Goal: Task Accomplishment & Management: Manage account settings

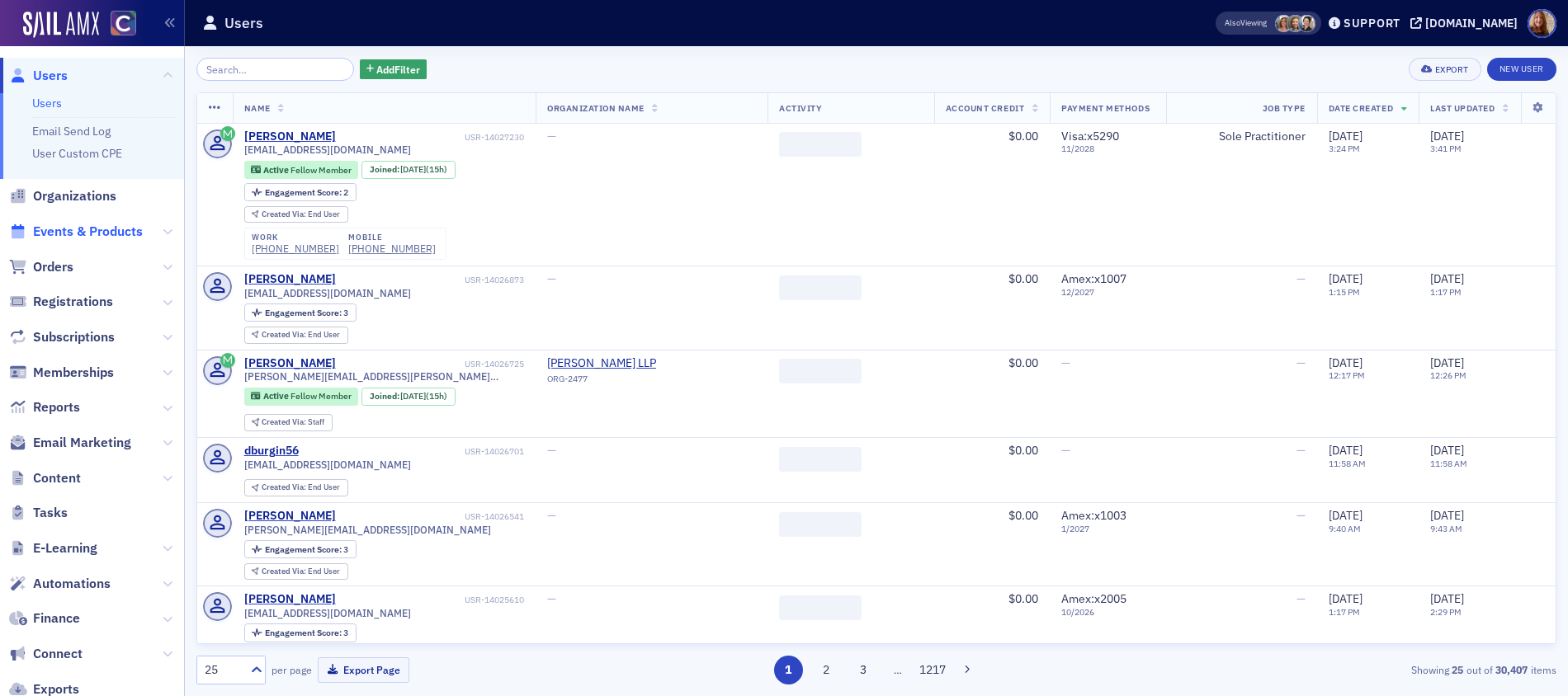
click at [80, 231] on span "Events & Products" at bounding box center [87, 231] width 110 height 18
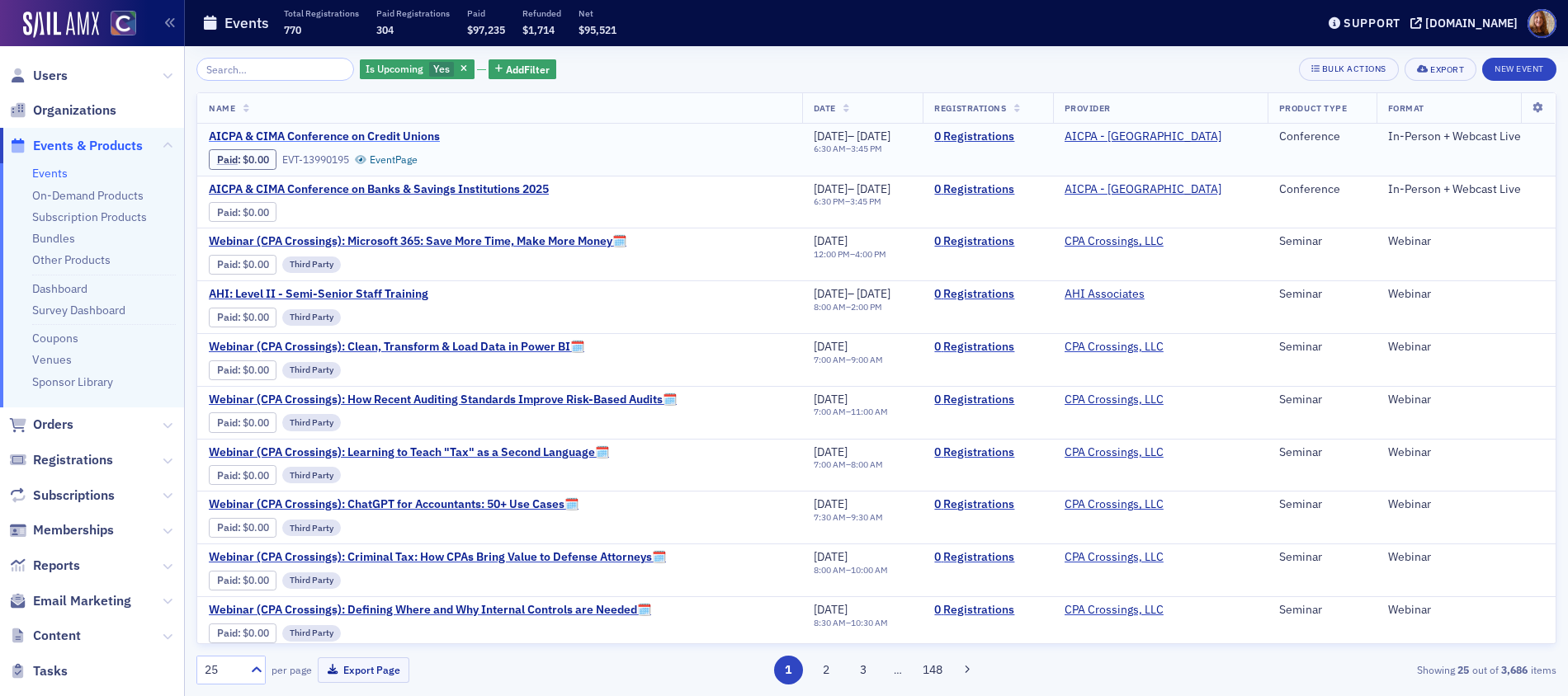
click at [370, 133] on span "AICPA & CIMA Conference on Credit Unions" at bounding box center [347, 136] width 277 height 15
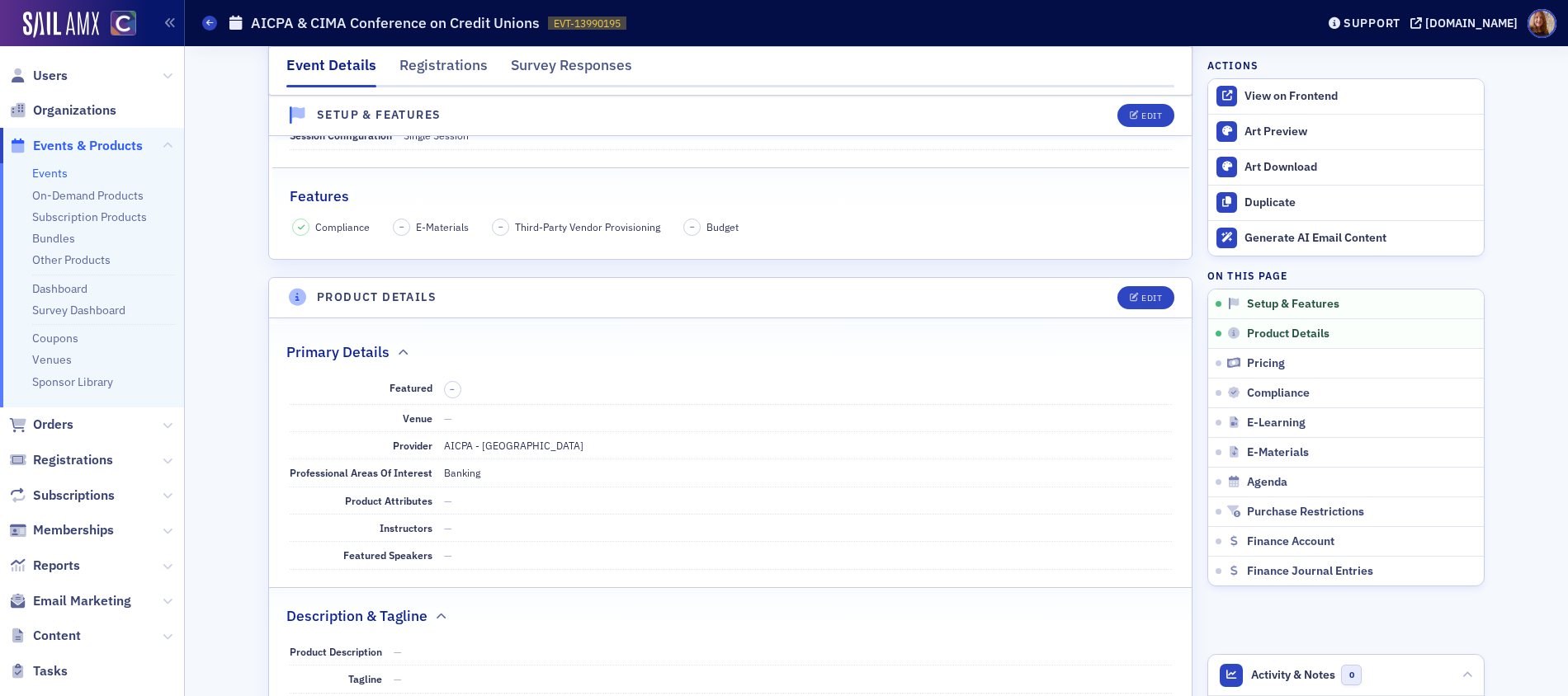
scroll to position [356, 0]
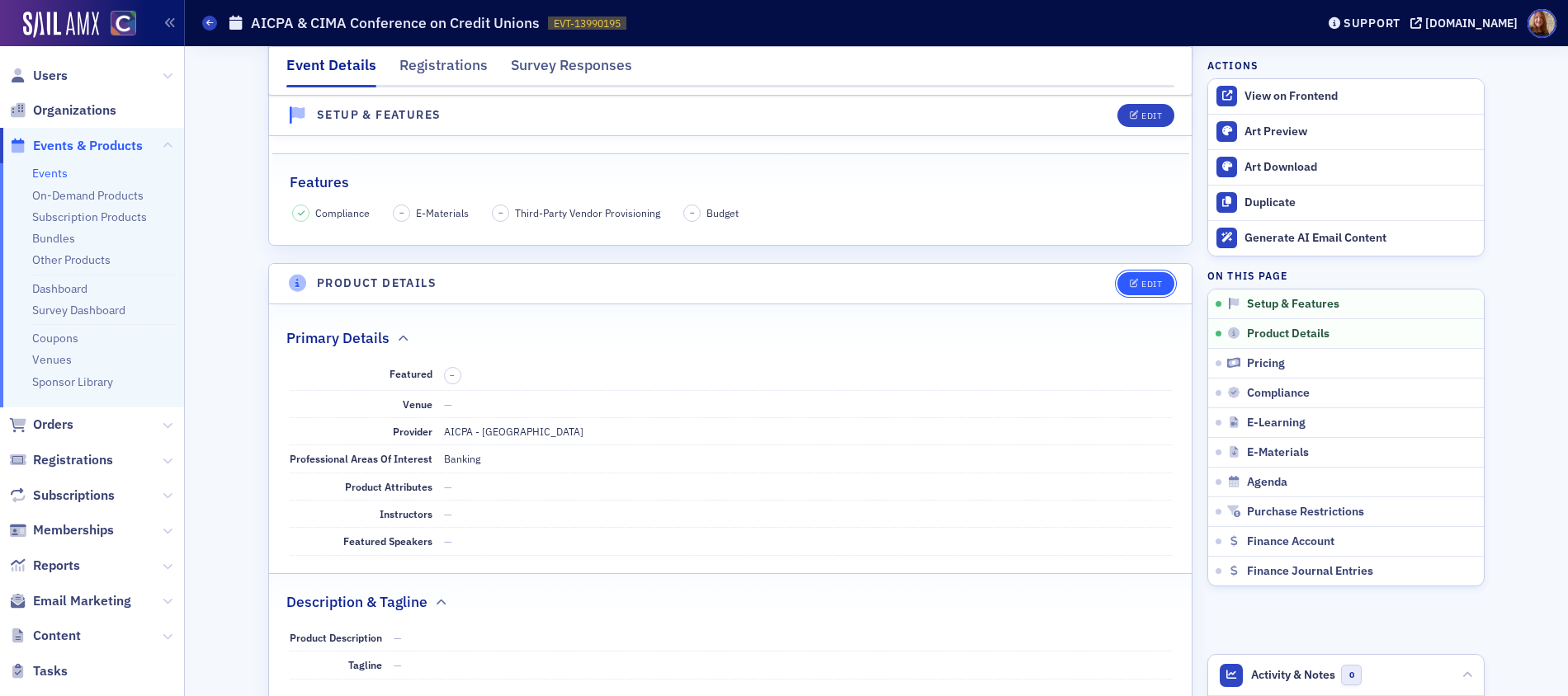
click at [1143, 287] on div "Edit" at bounding box center [1151, 284] width 20 height 9
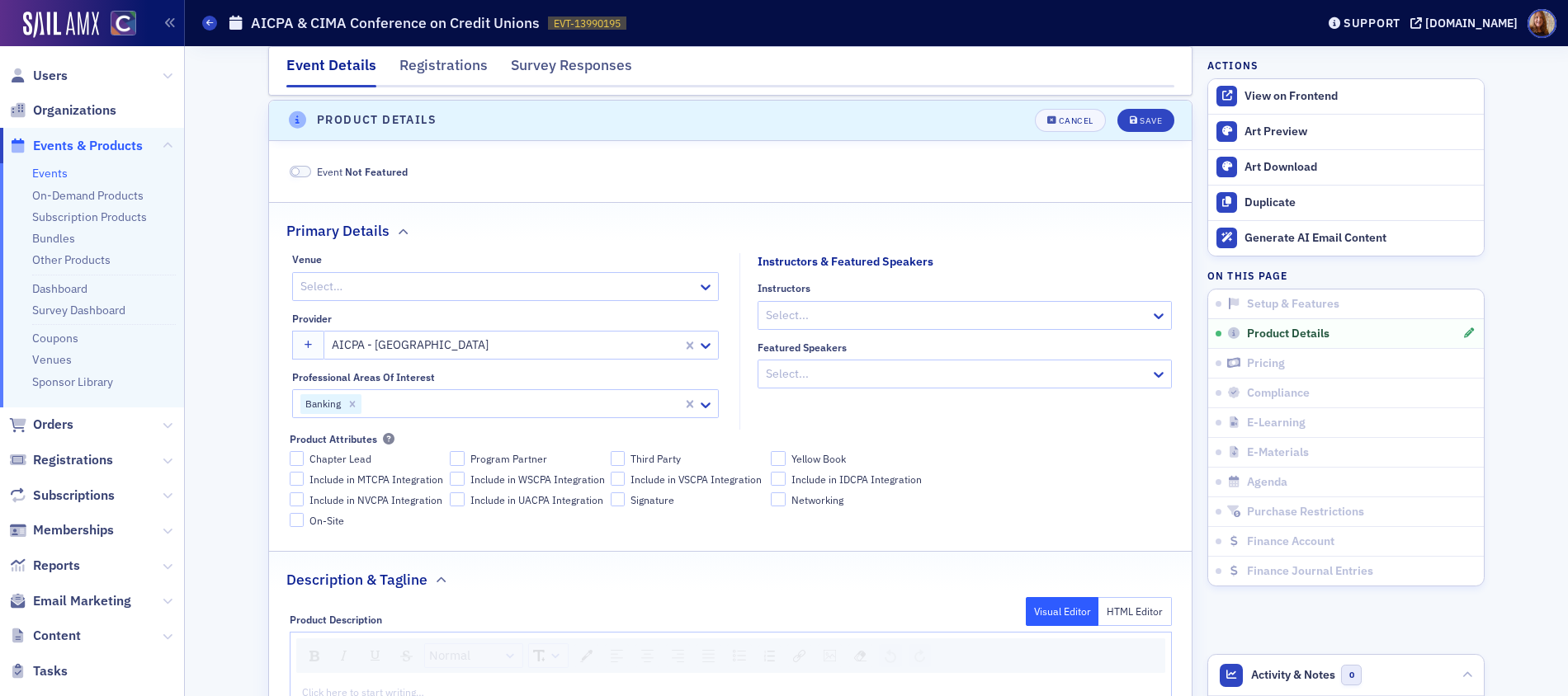
scroll to position [523, 0]
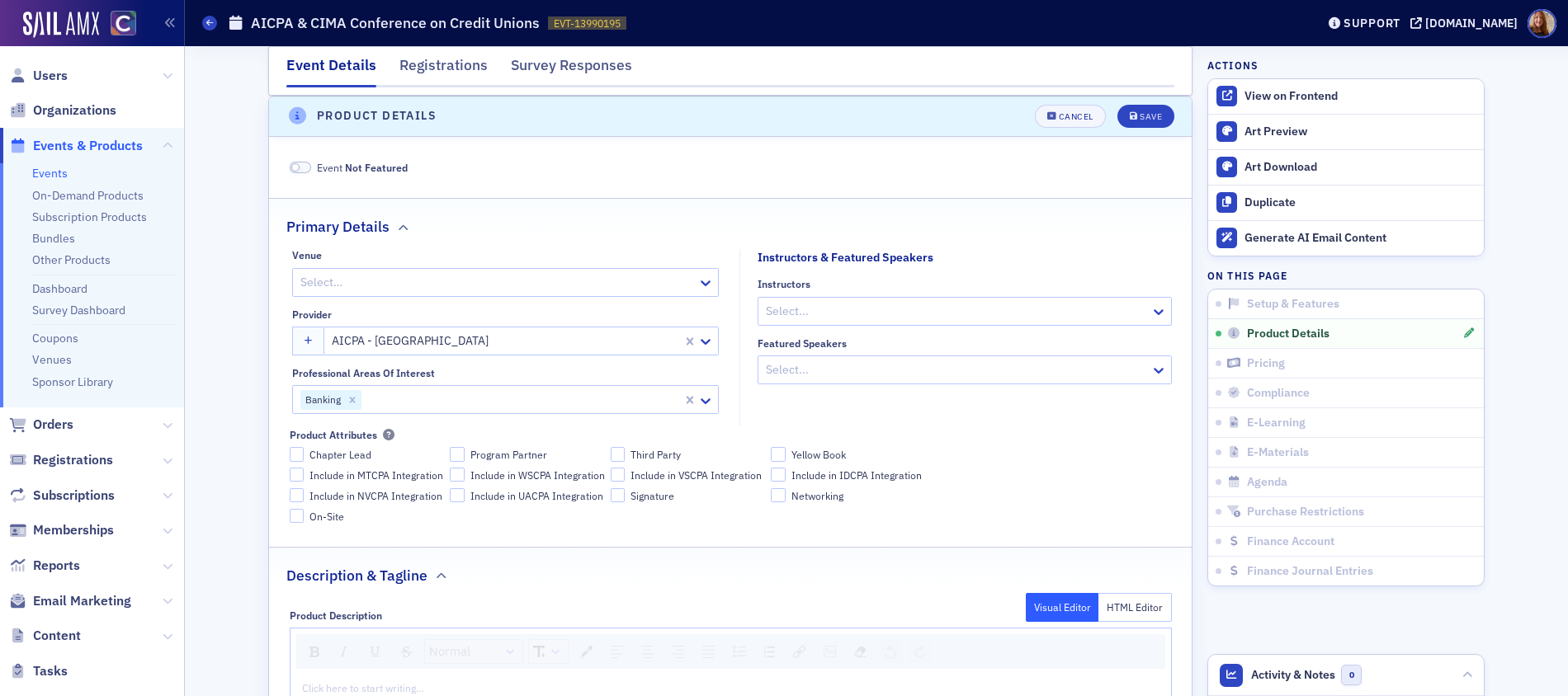
click at [424, 401] on div at bounding box center [521, 400] width 318 height 20
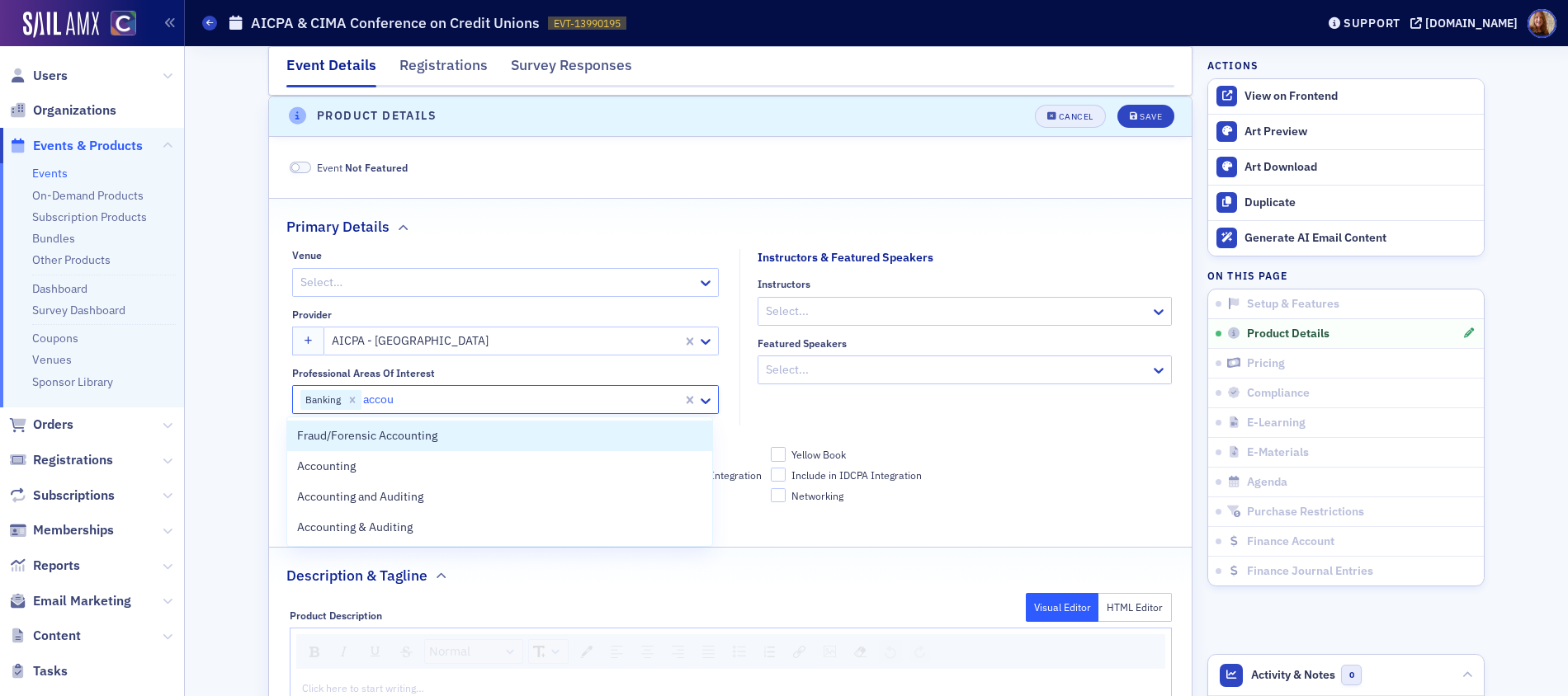
type input "accou"
click at [1066, 122] on button "Cancel" at bounding box center [1069, 117] width 71 height 23
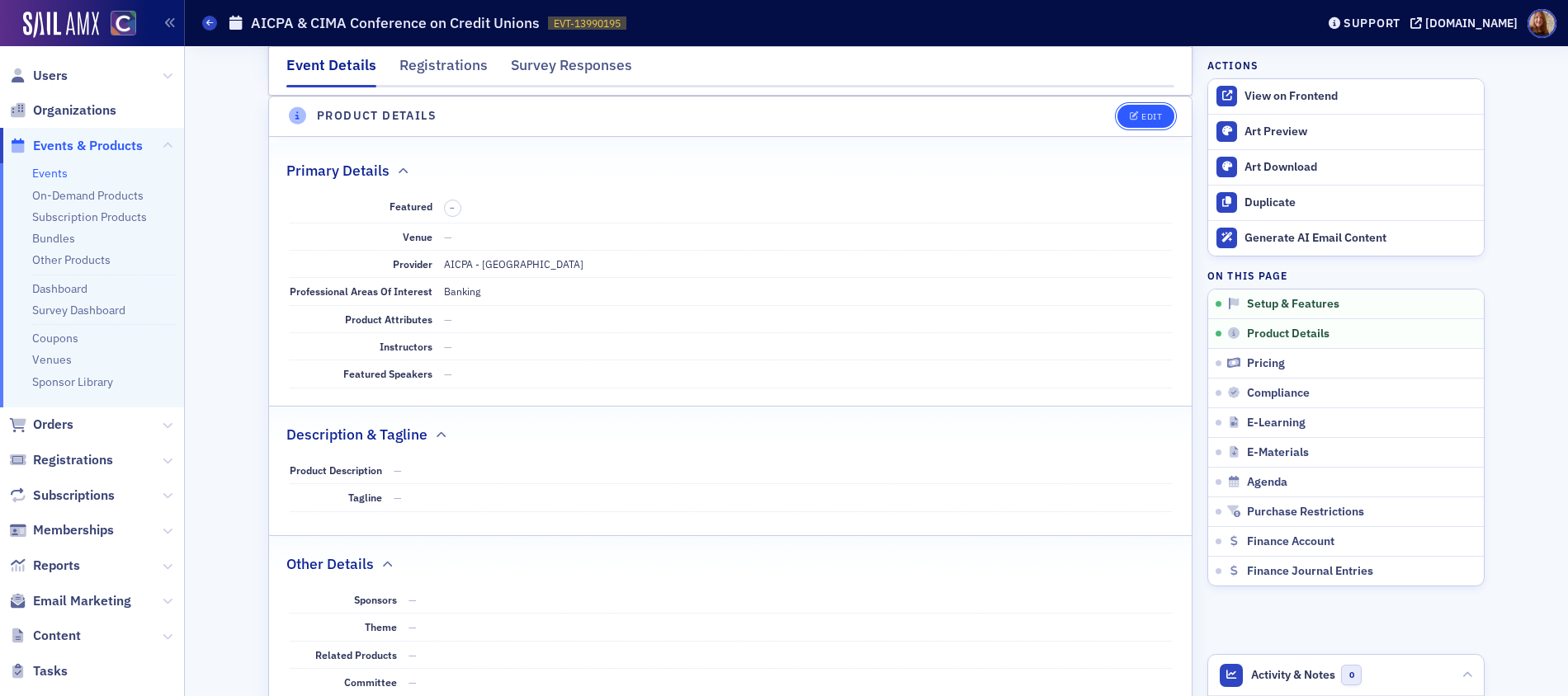
click at [1149, 120] on div "Edit" at bounding box center [1151, 116] width 20 height 9
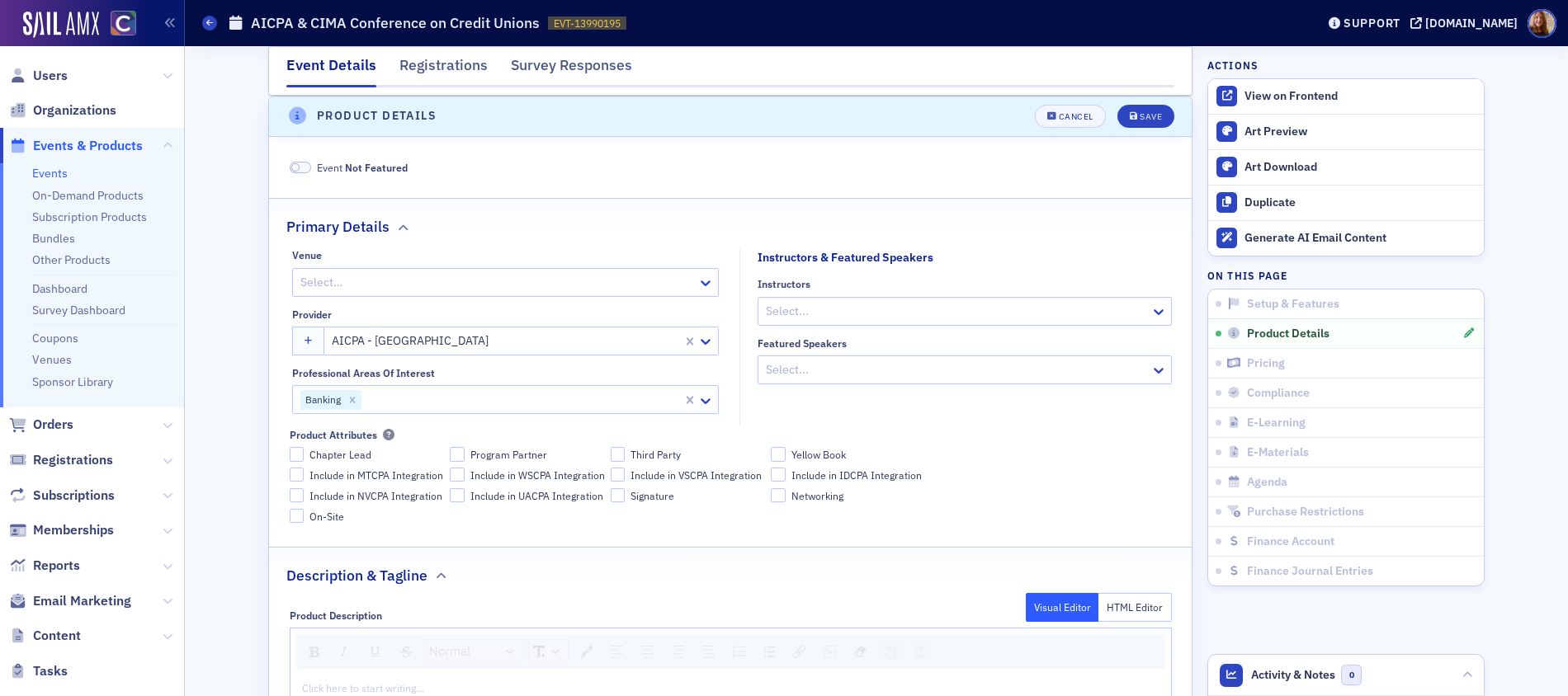
click at [459, 403] on div at bounding box center [521, 400] width 318 height 20
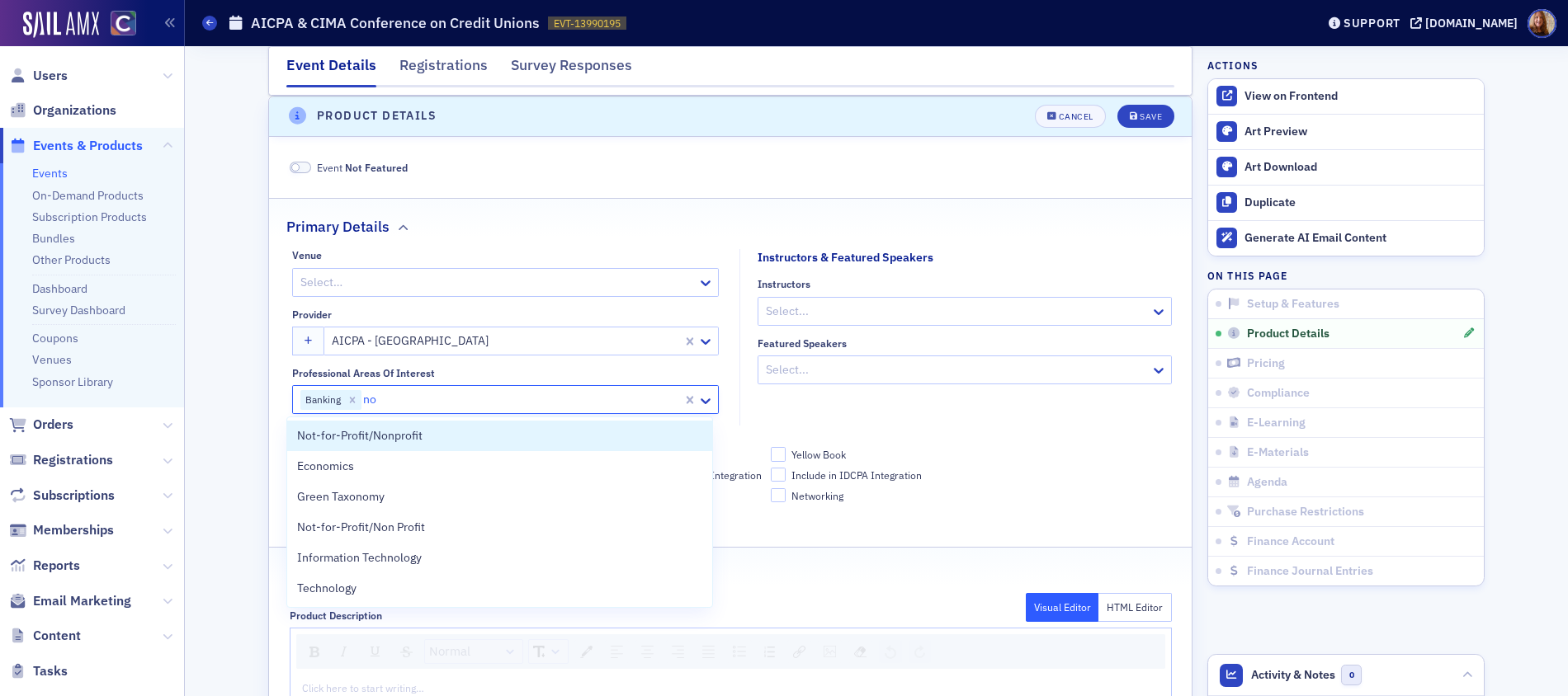
type input "no"
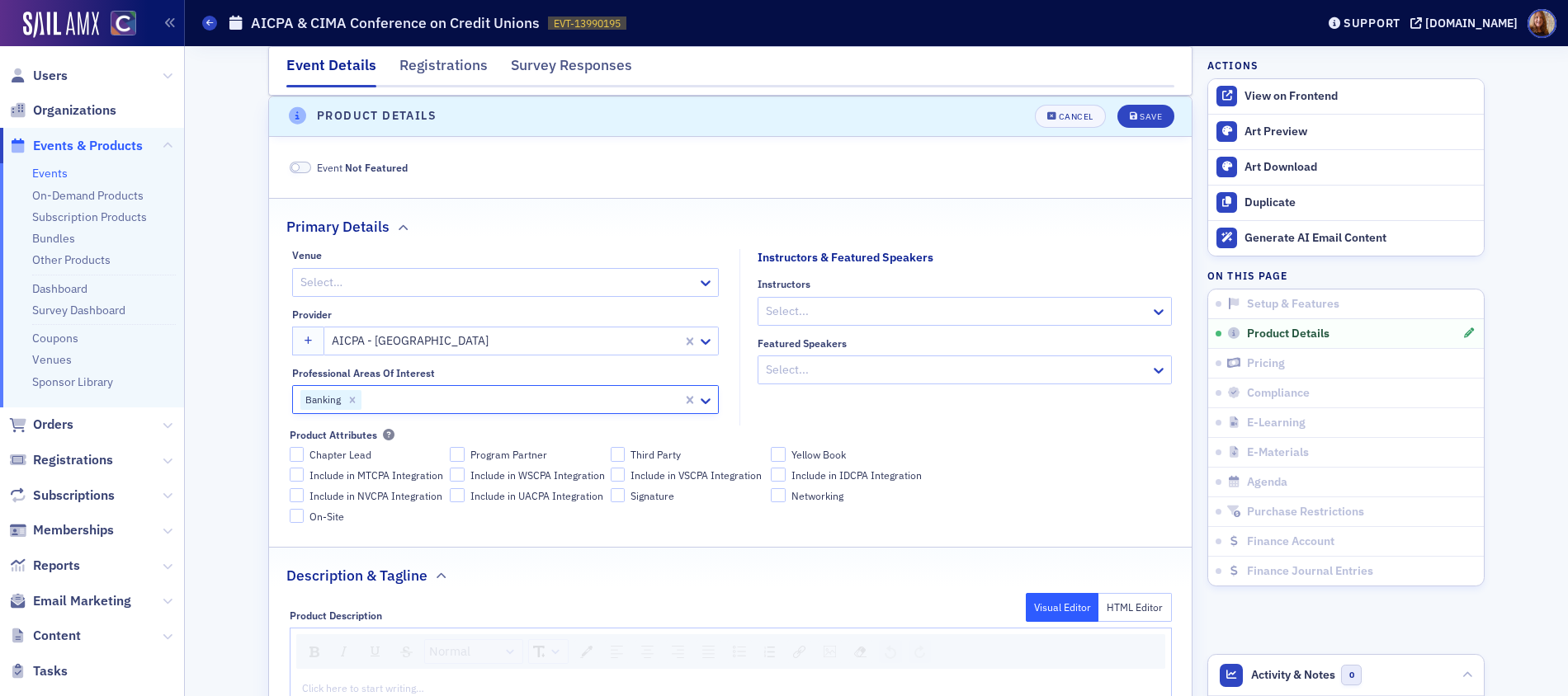
click at [383, 399] on div at bounding box center [521, 400] width 318 height 20
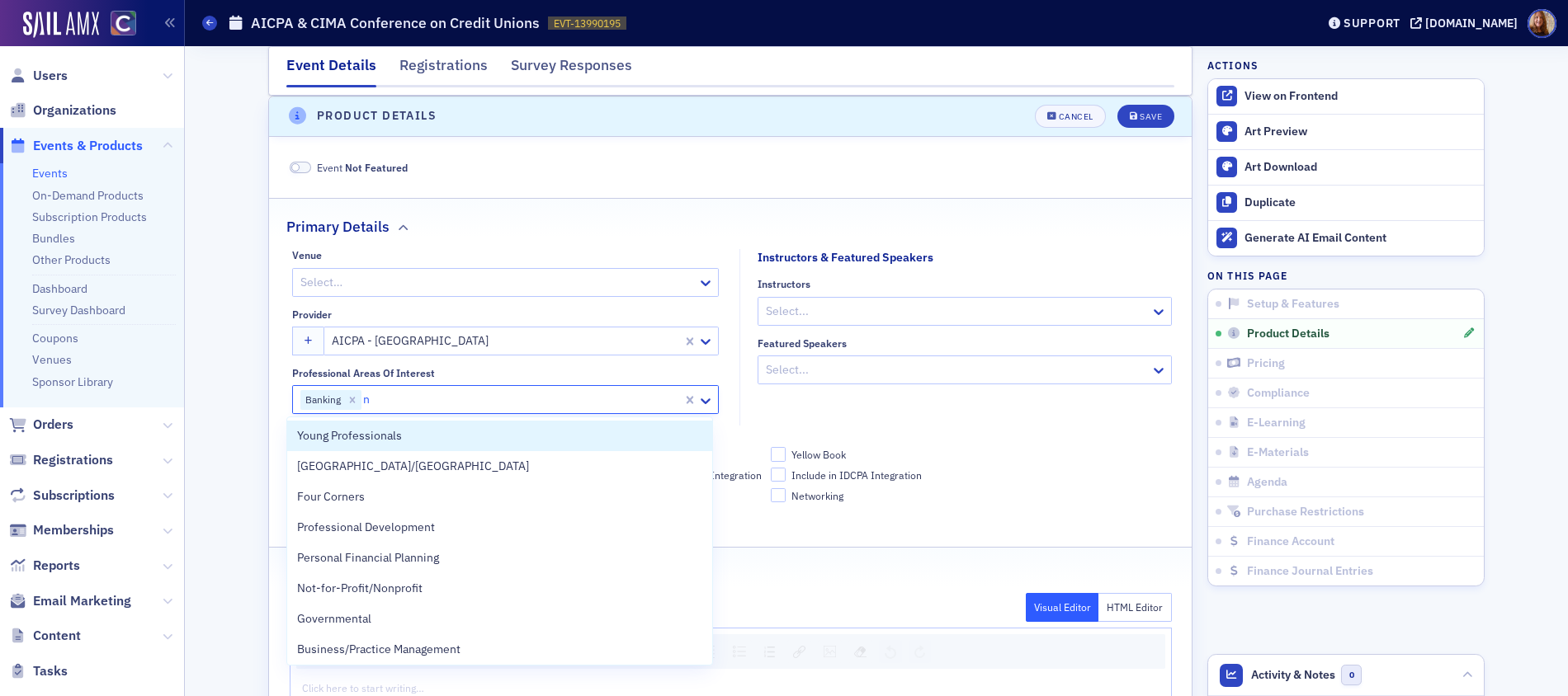
type input "no"
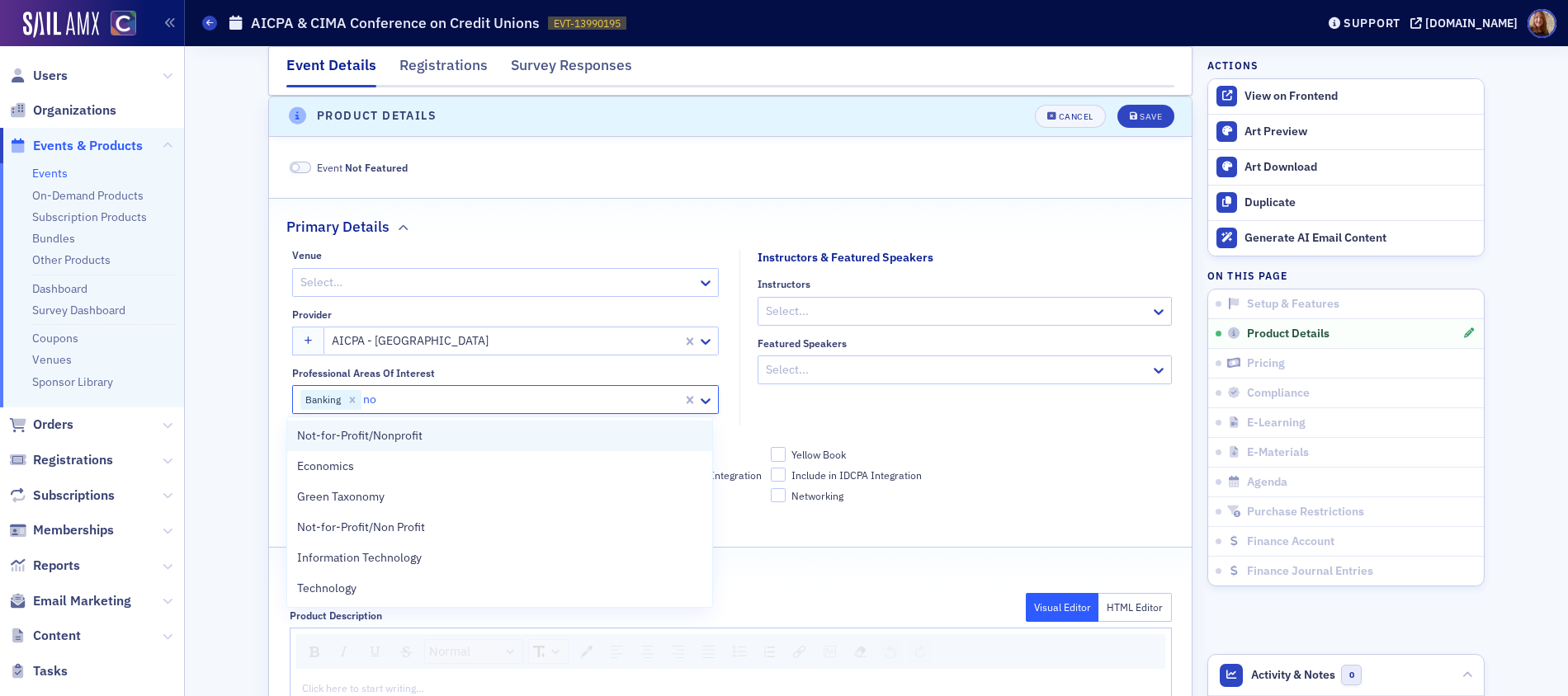
click at [361, 437] on span "Not-for-Profit/Nonprofit" at bounding box center [360, 436] width 125 height 17
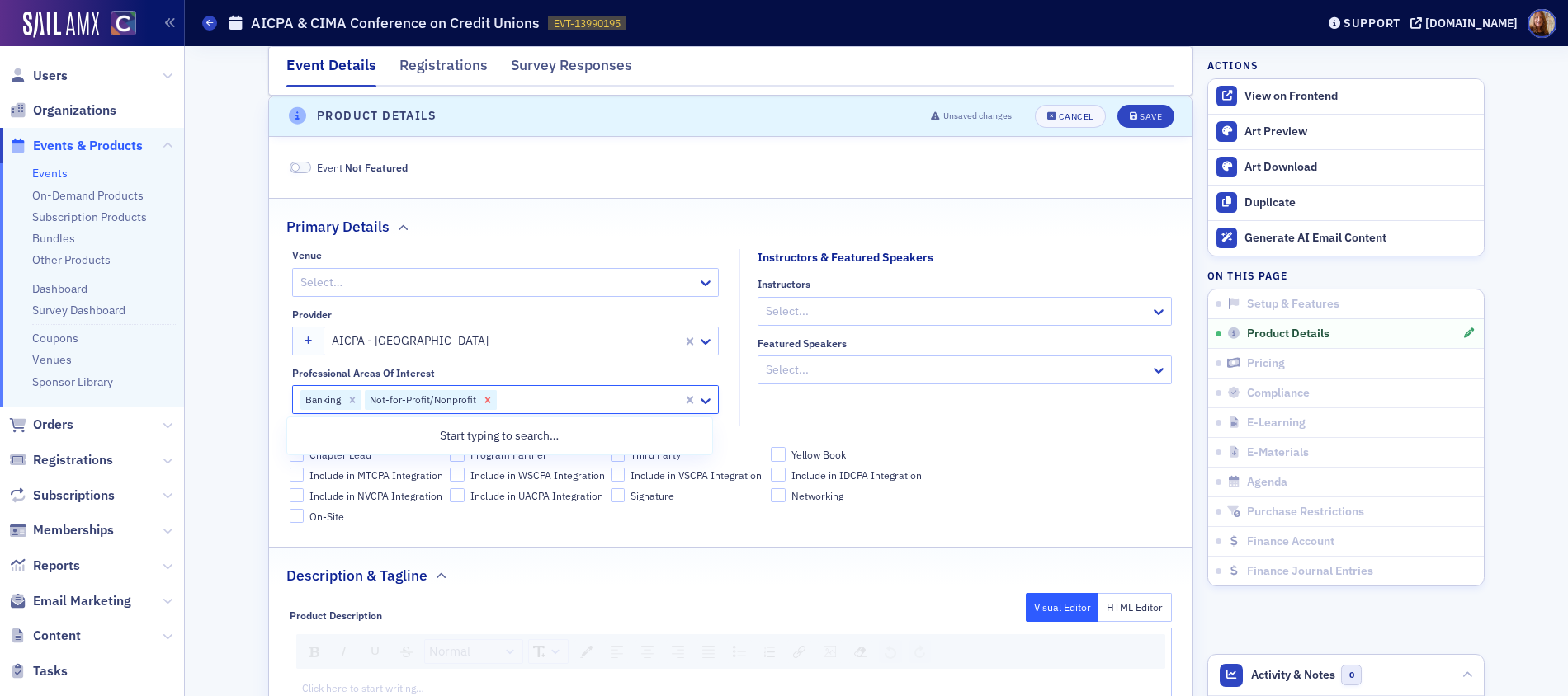
click at [483, 400] on icon "Remove Not-for-Profit/Nonprofit" at bounding box center [488, 400] width 12 height 12
click at [450, 390] on div at bounding box center [521, 400] width 318 height 20
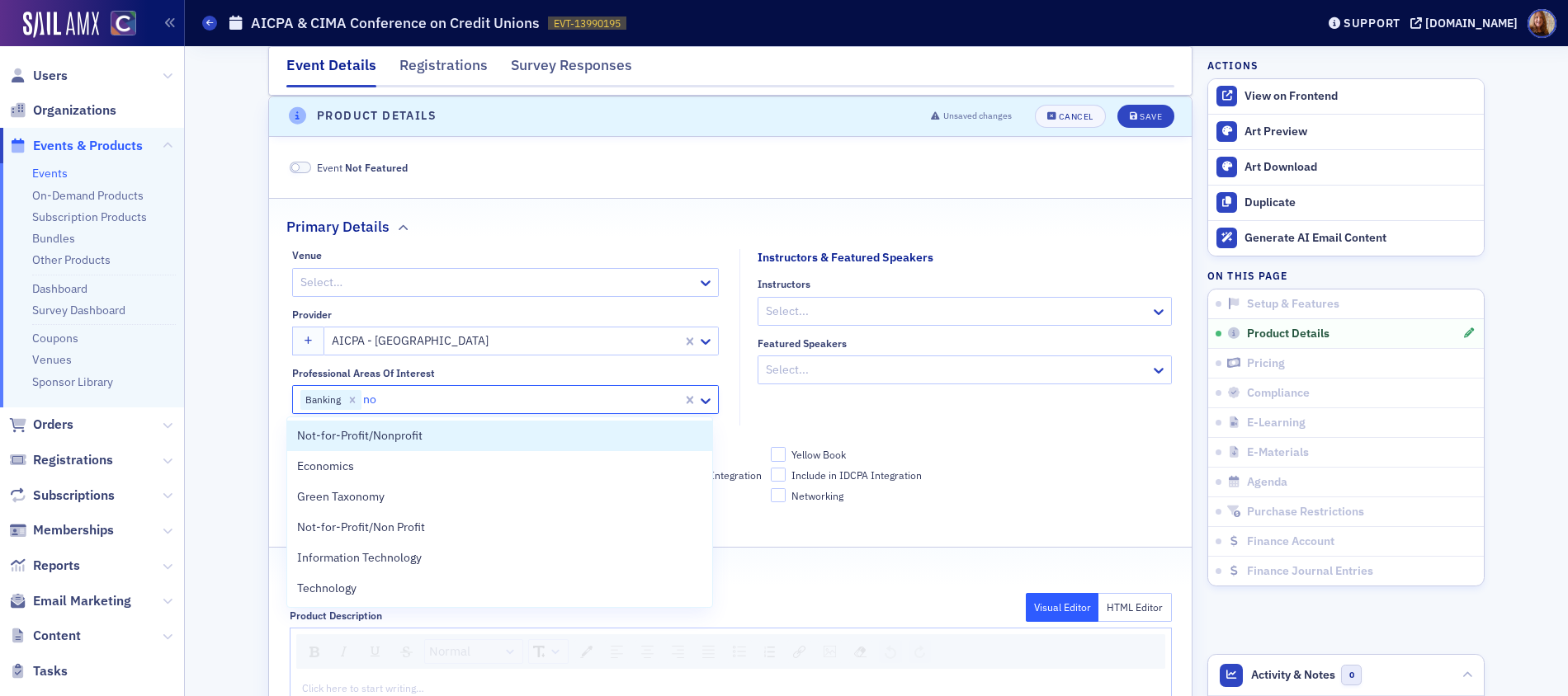
type input "n"
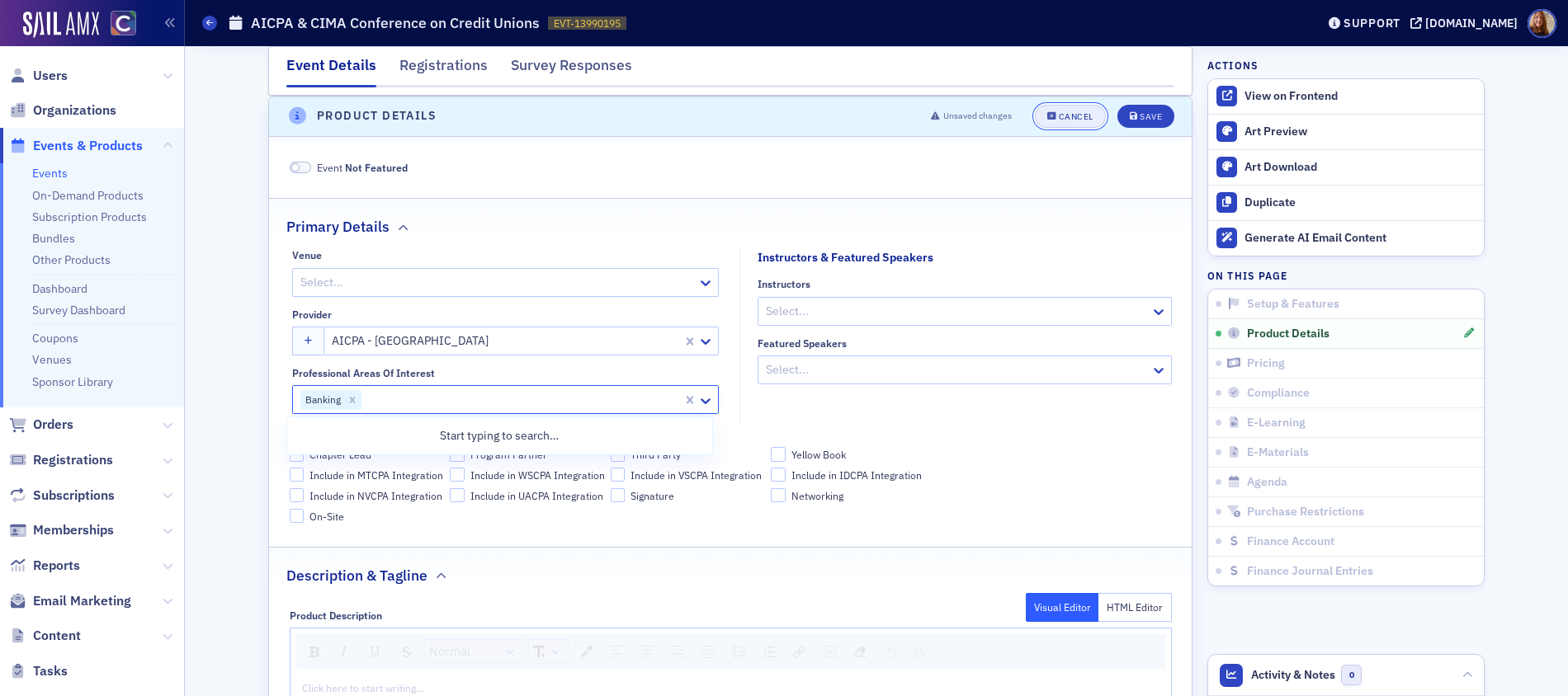
click at [1059, 115] on div "Cancel" at bounding box center [1076, 116] width 35 height 9
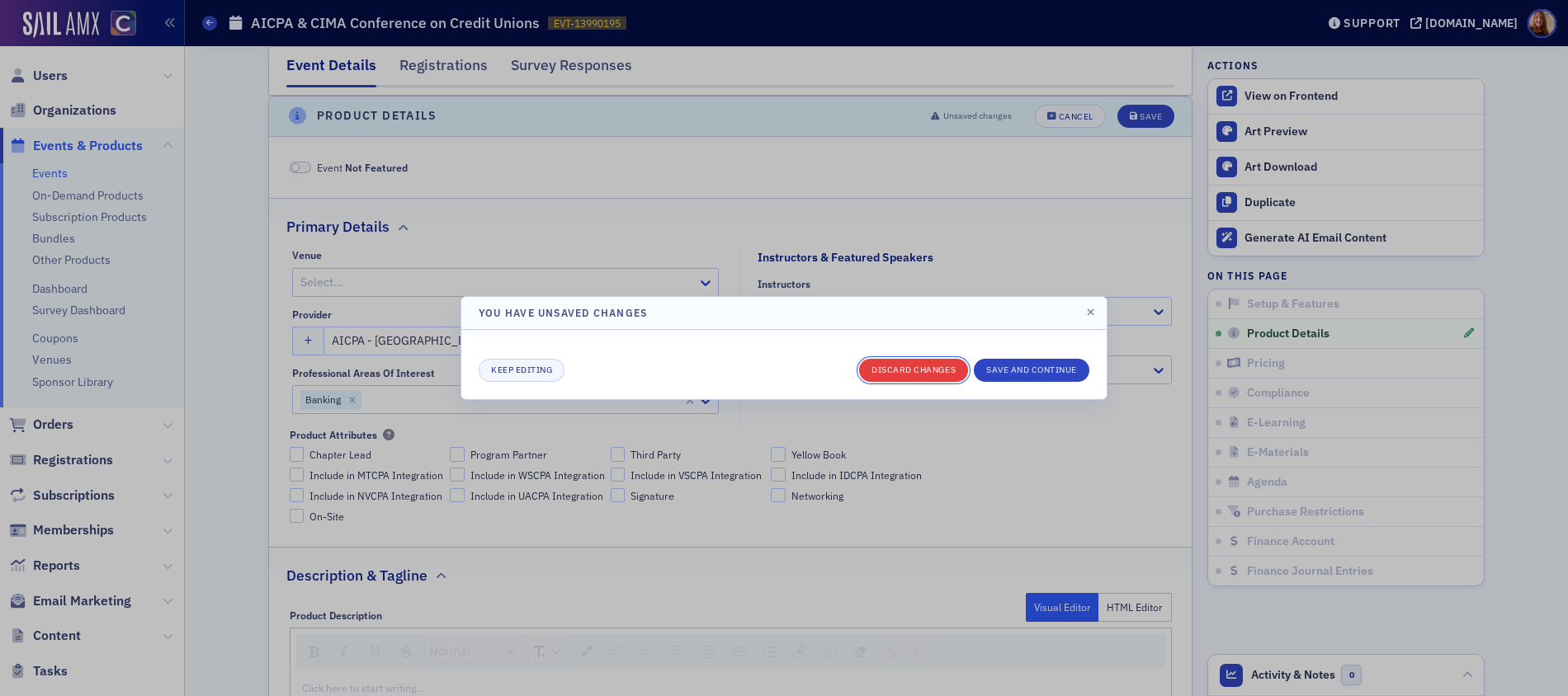
click at [912, 379] on button "Discard changes" at bounding box center [914, 370] width 109 height 23
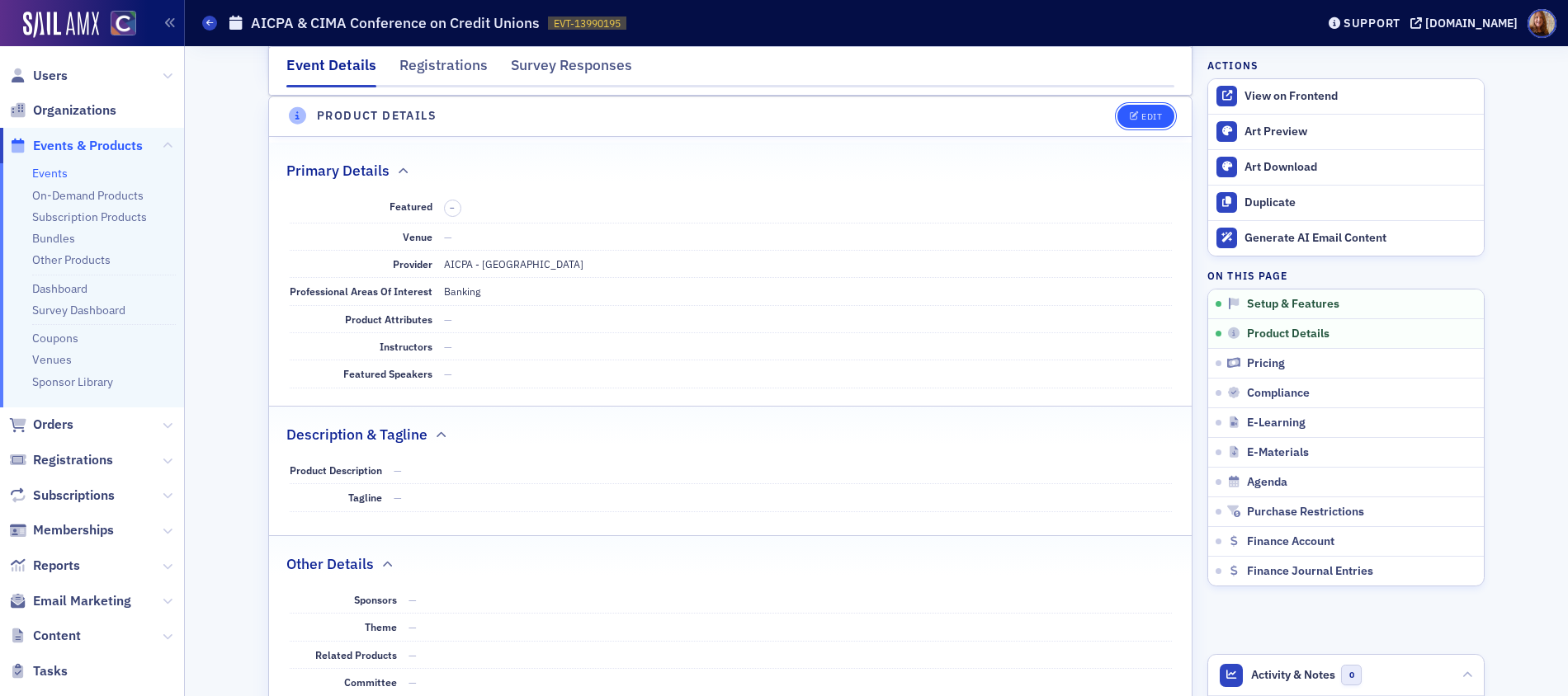
click at [1141, 118] on div "Edit" at bounding box center [1151, 116] width 20 height 9
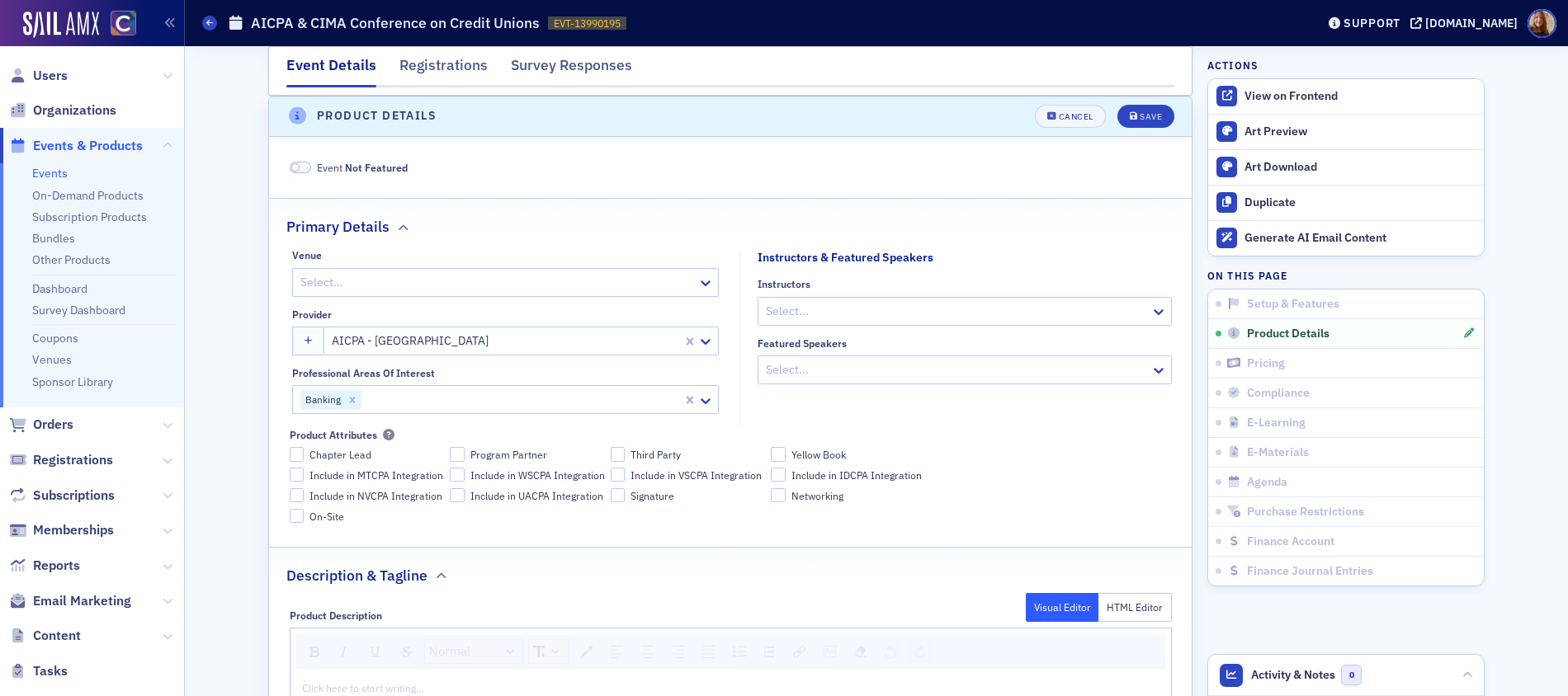
click at [417, 411] on div "Banking" at bounding box center [487, 400] width 390 height 26
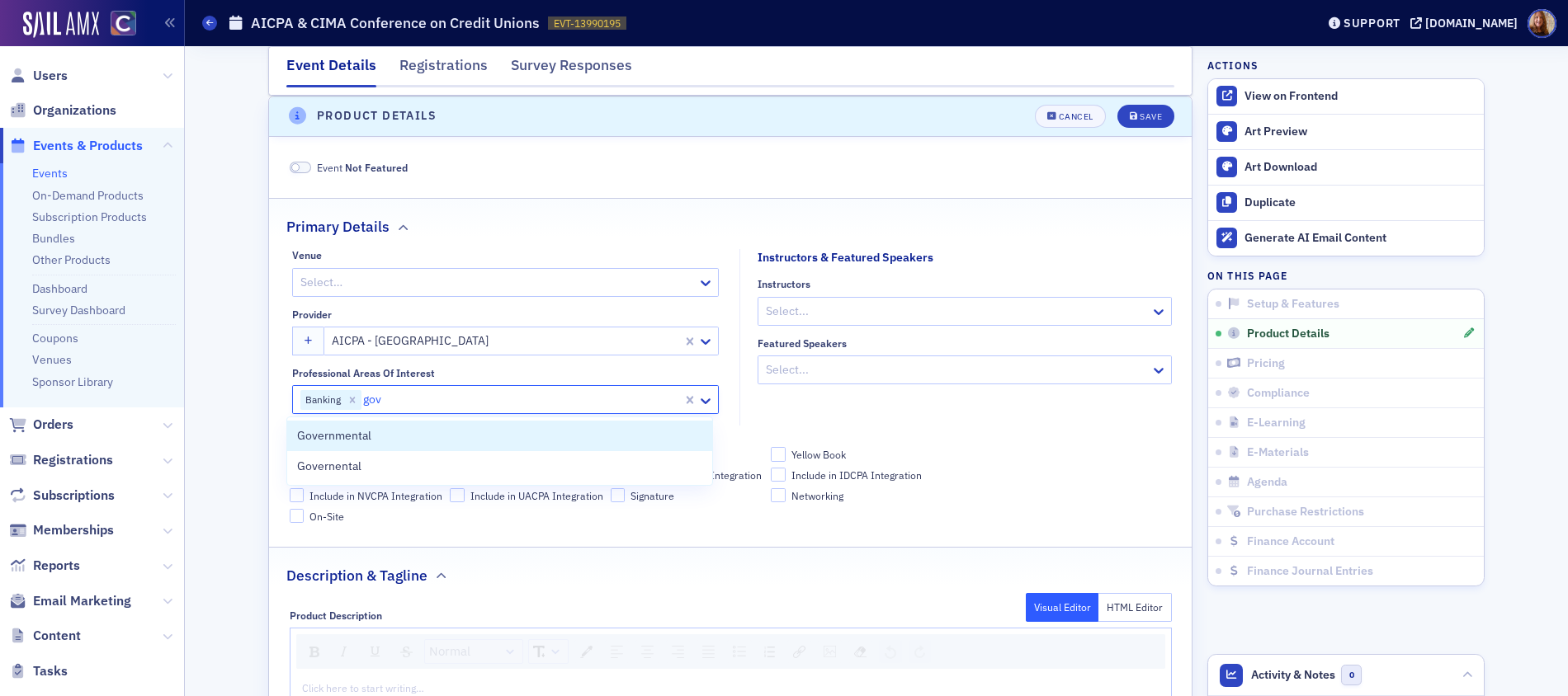
type input "gov"
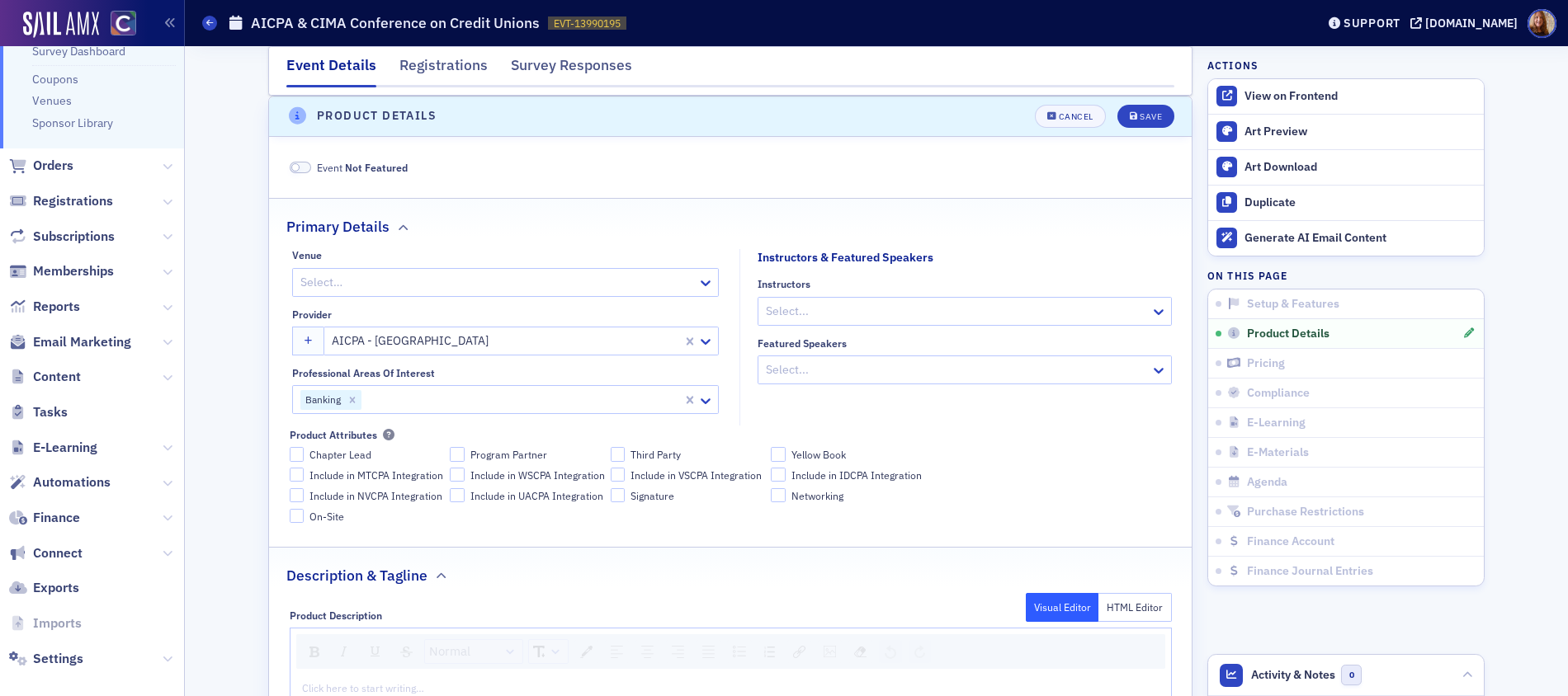
scroll to position [274, 0]
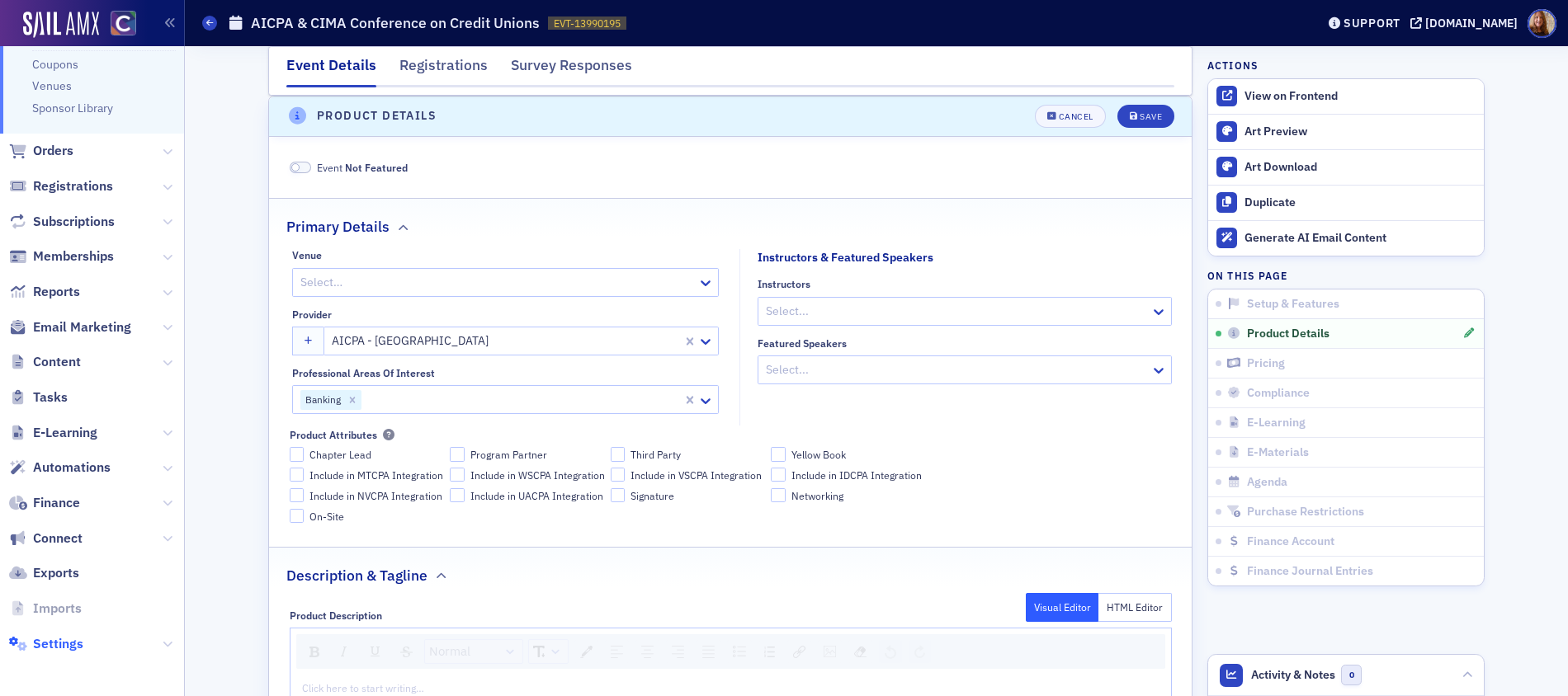
click at [78, 646] on span "Settings" at bounding box center [58, 644] width 51 height 18
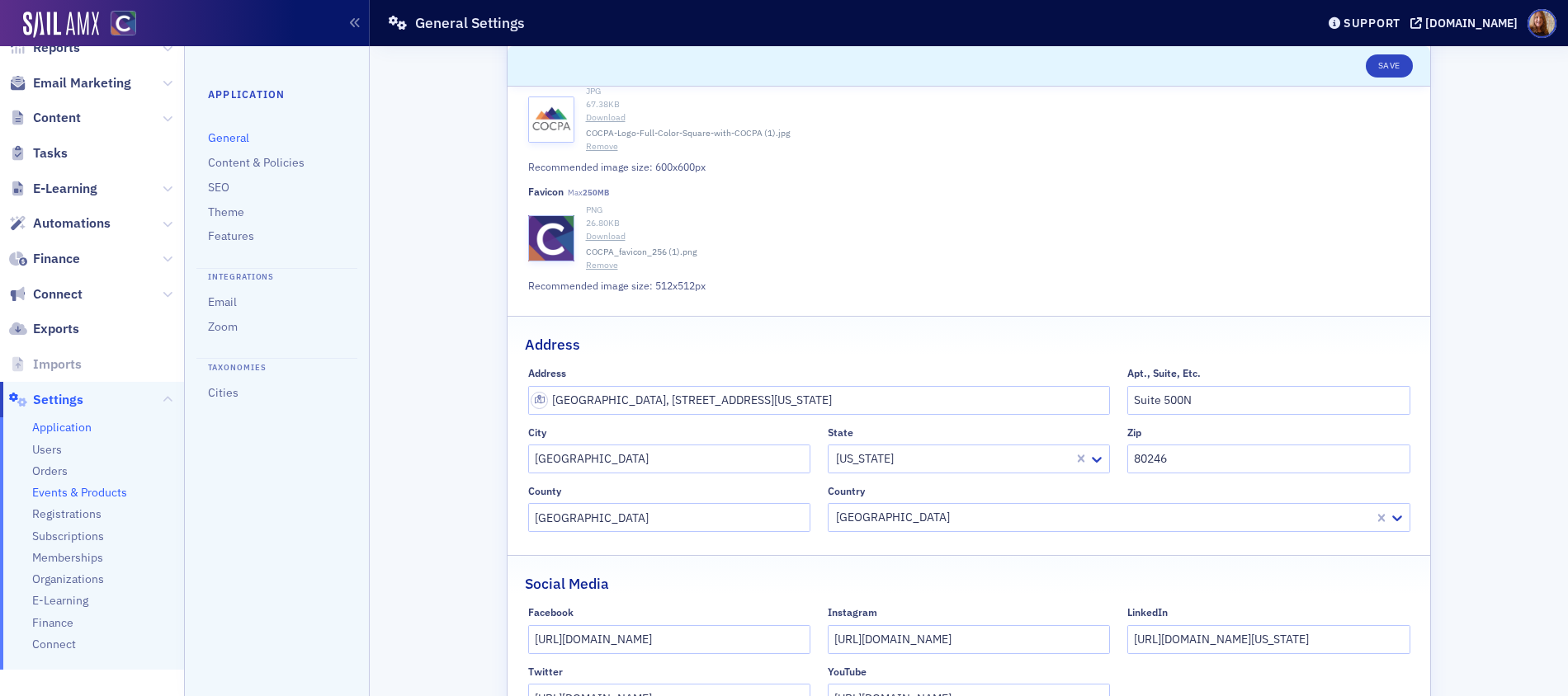
click at [104, 489] on span "Events & Products" at bounding box center [80, 493] width 95 height 16
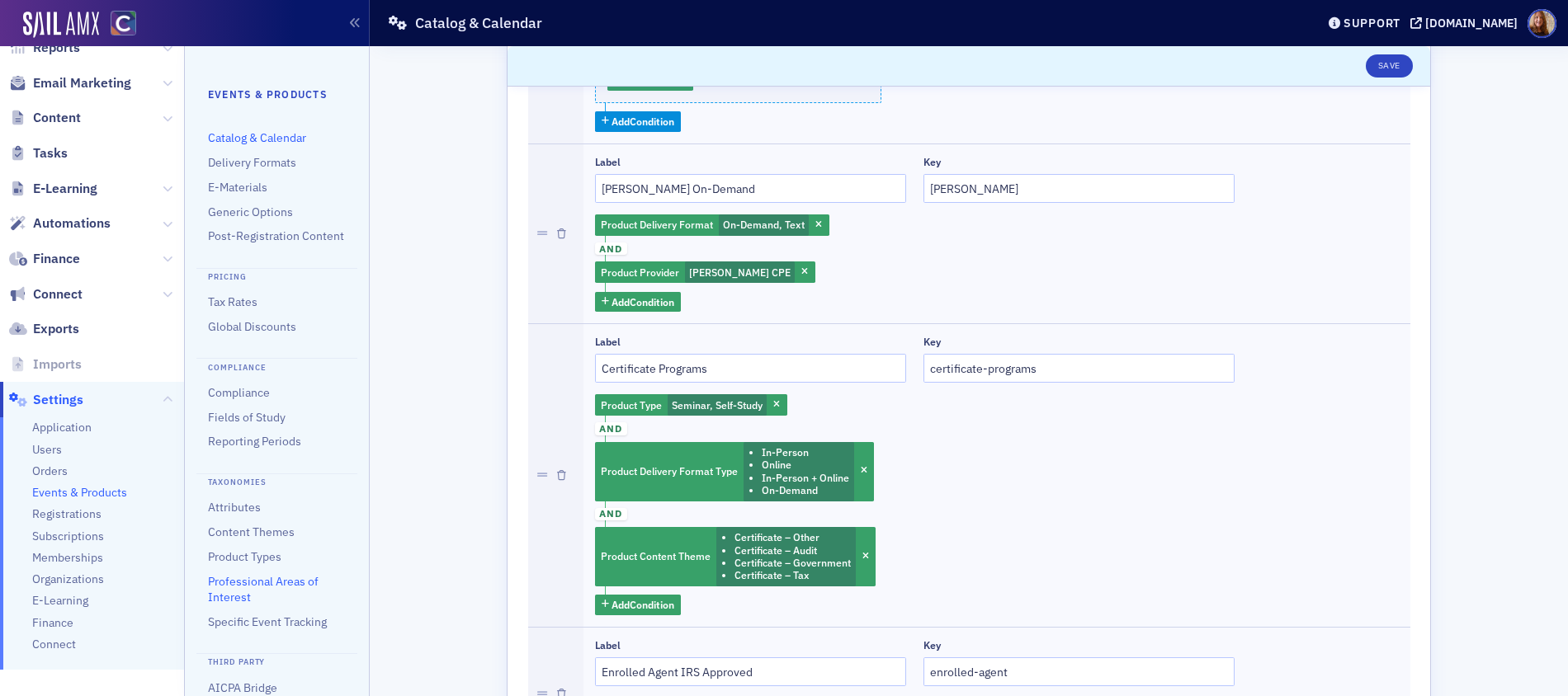
click at [269, 597] on link "Professional Areas of Interest" at bounding box center [263, 589] width 111 height 30
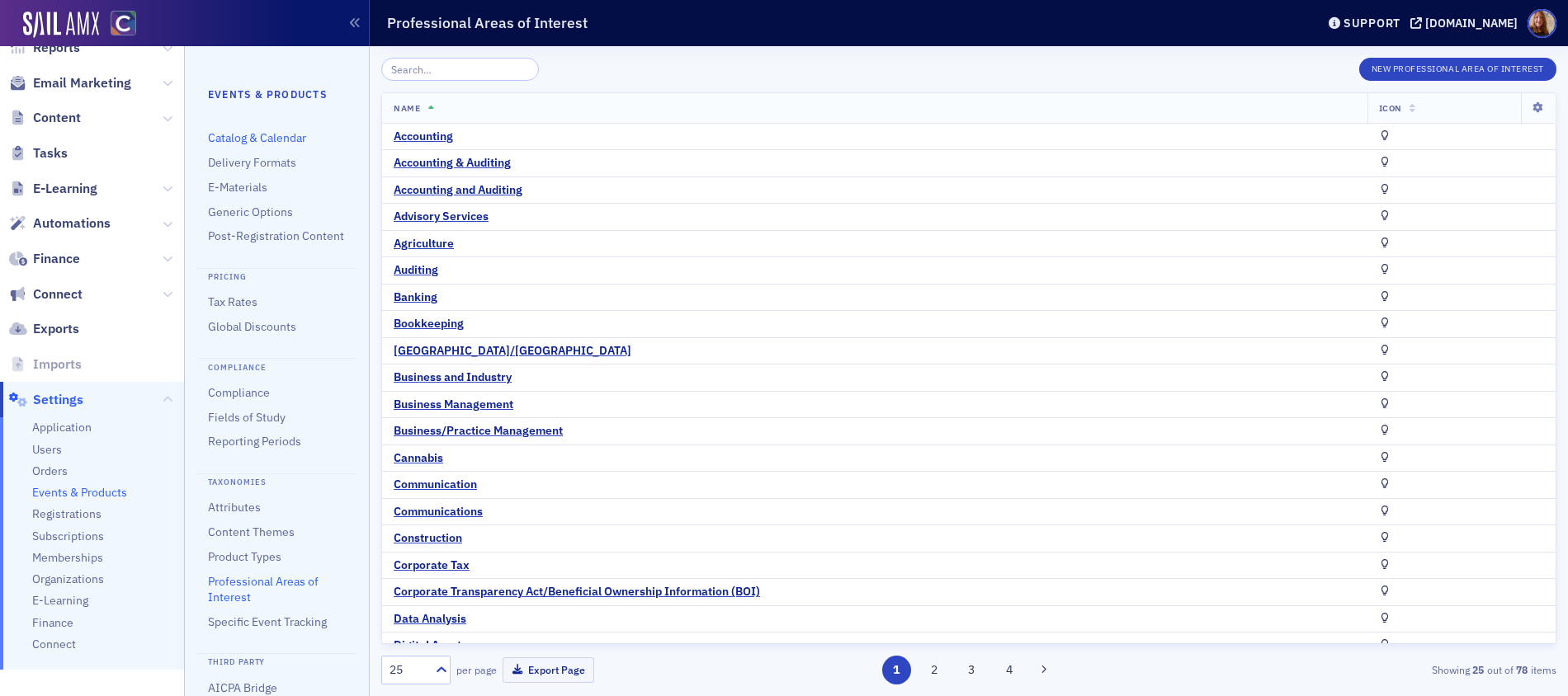
click at [268, 139] on link "Catalog & Calendar" at bounding box center [257, 137] width 98 height 15
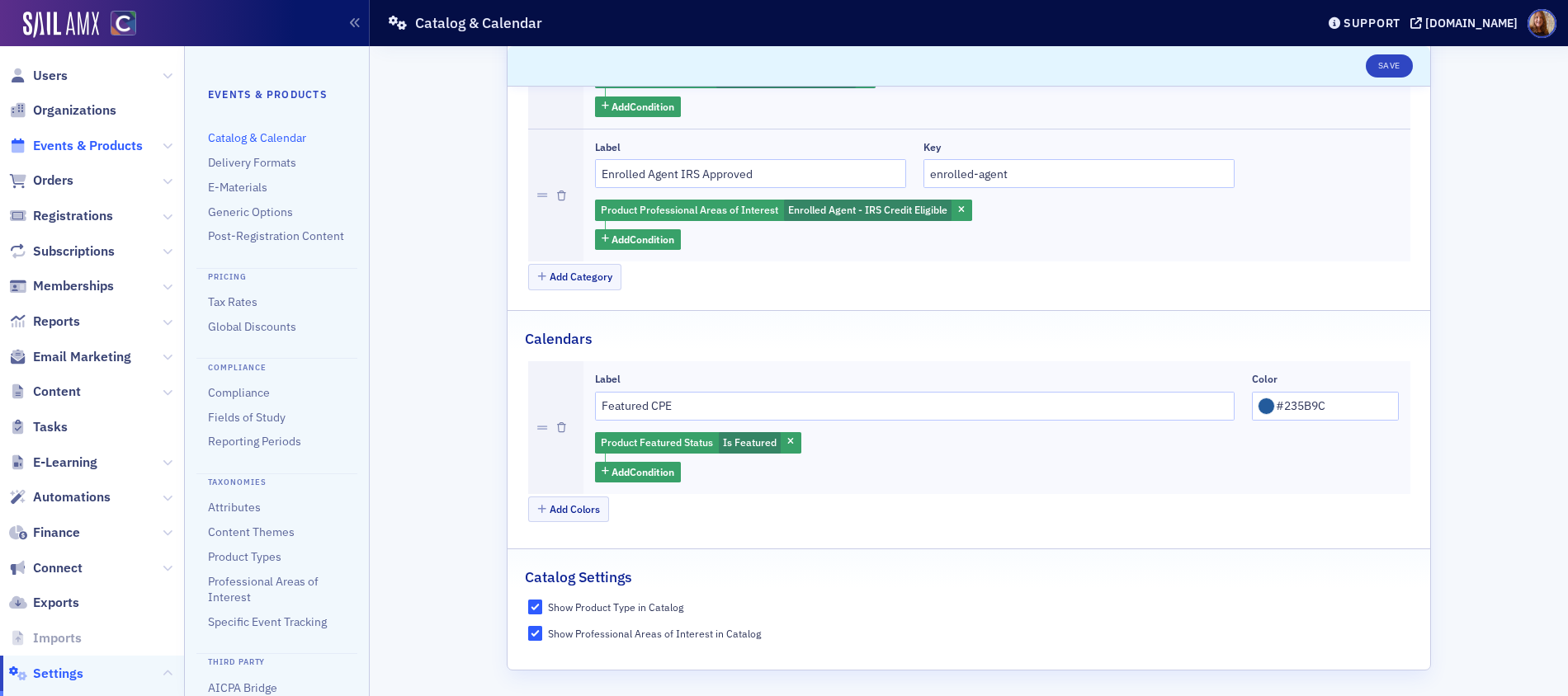
click at [78, 146] on span "Events & Products" at bounding box center [87, 146] width 110 height 18
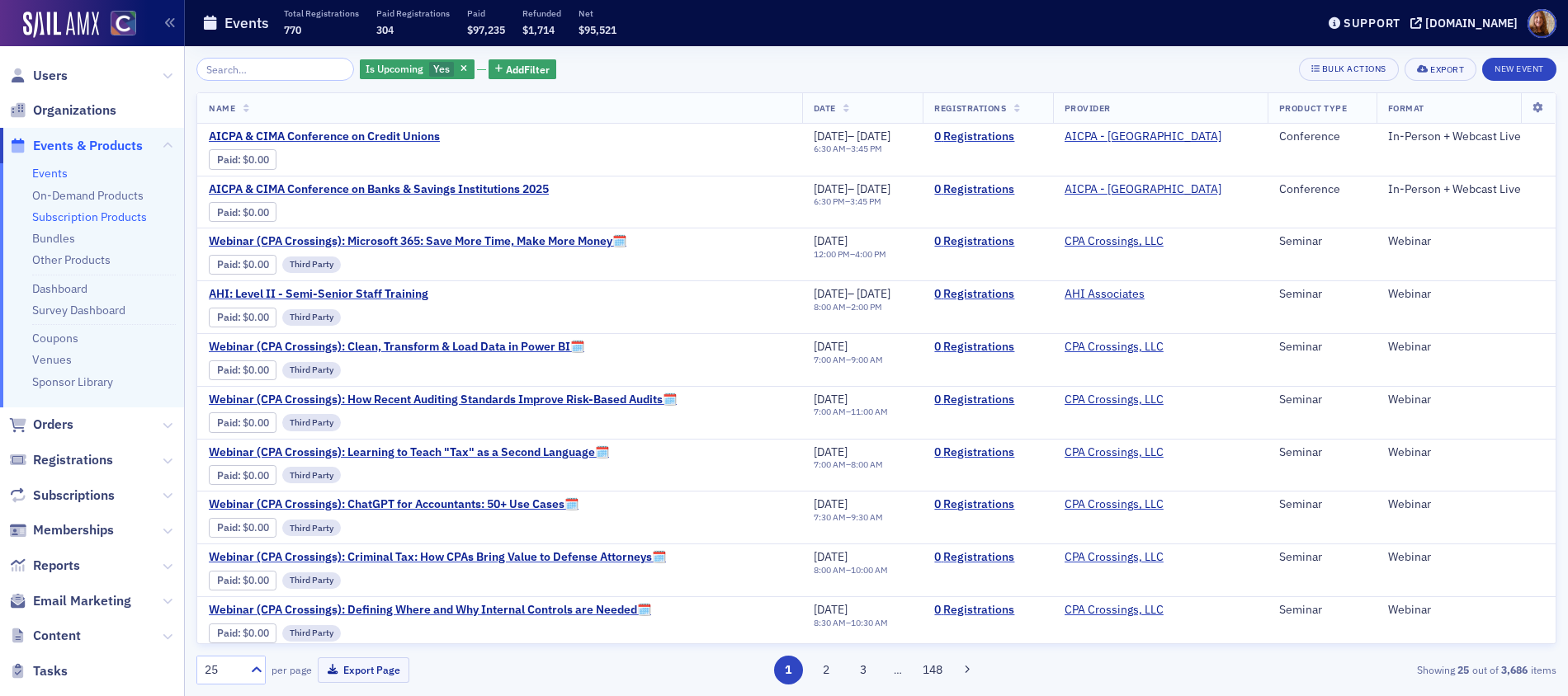
click at [106, 212] on link "Subscription Products" at bounding box center [89, 217] width 115 height 15
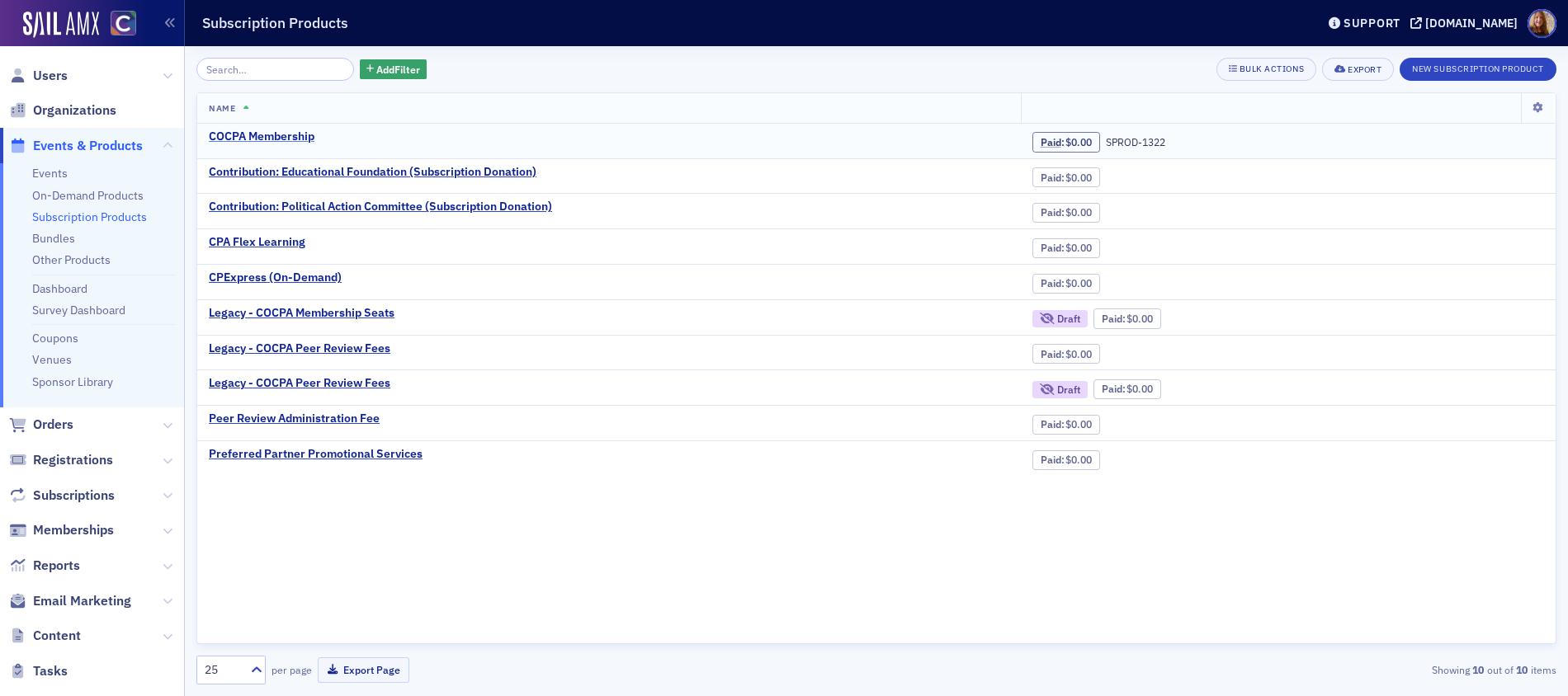
click at [272, 138] on div "COCPA Membership" at bounding box center [261, 136] width 106 height 15
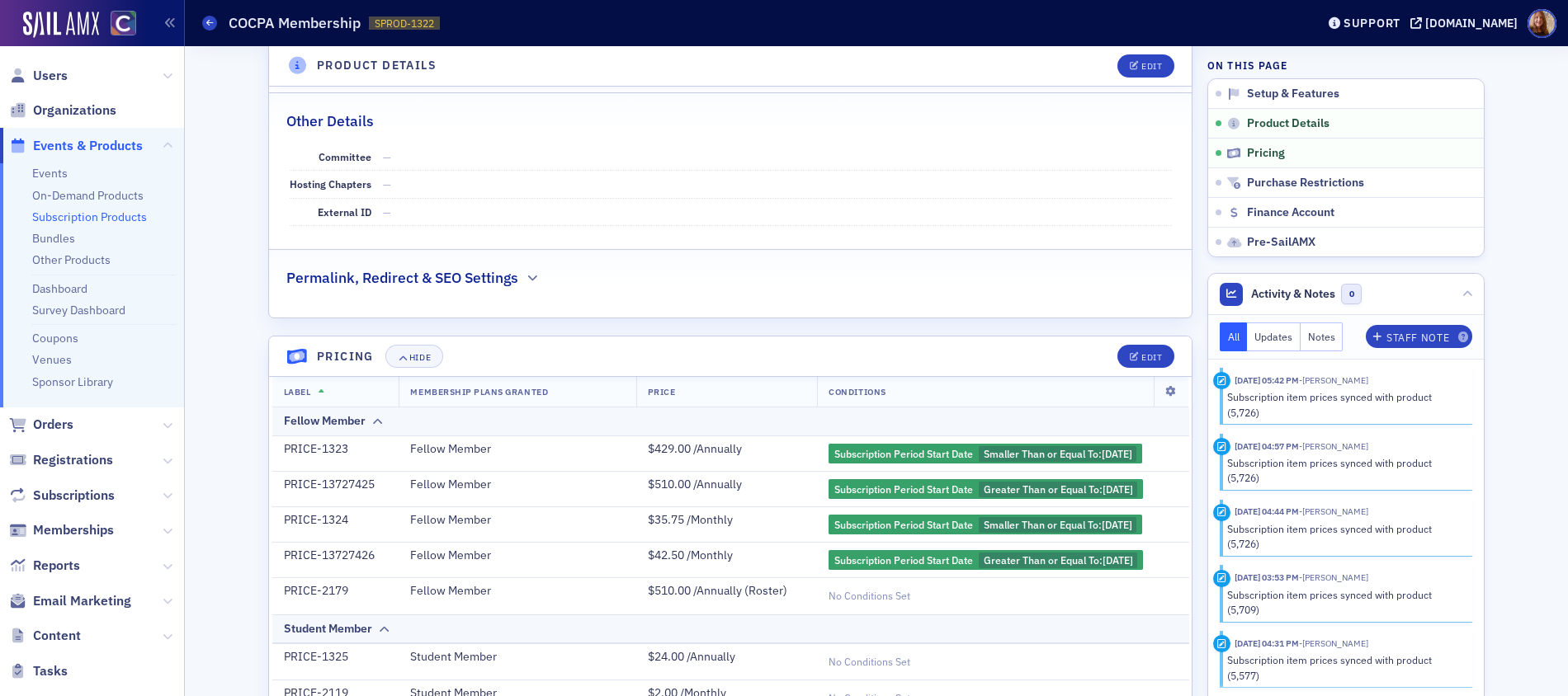
scroll to position [575, 0]
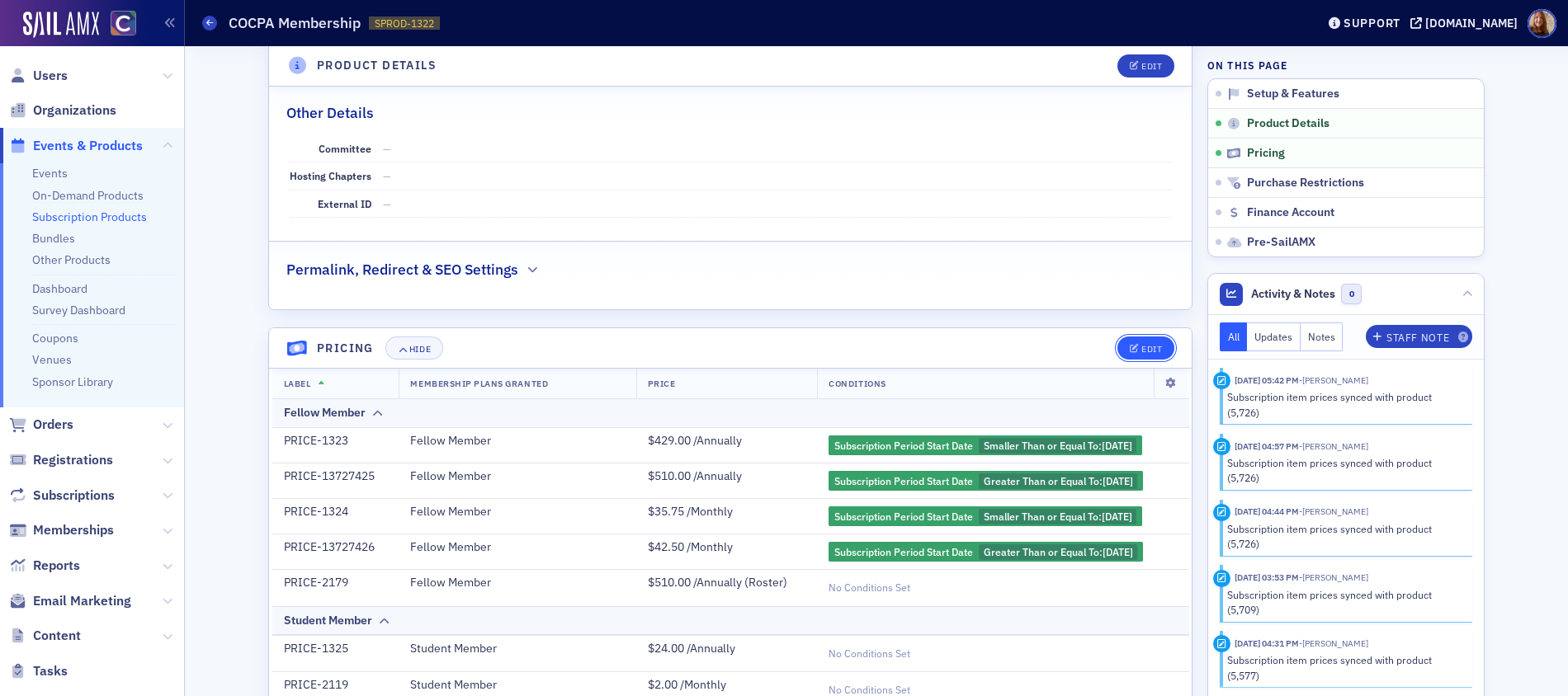
click at [1143, 345] on div "Edit" at bounding box center [1151, 349] width 20 height 9
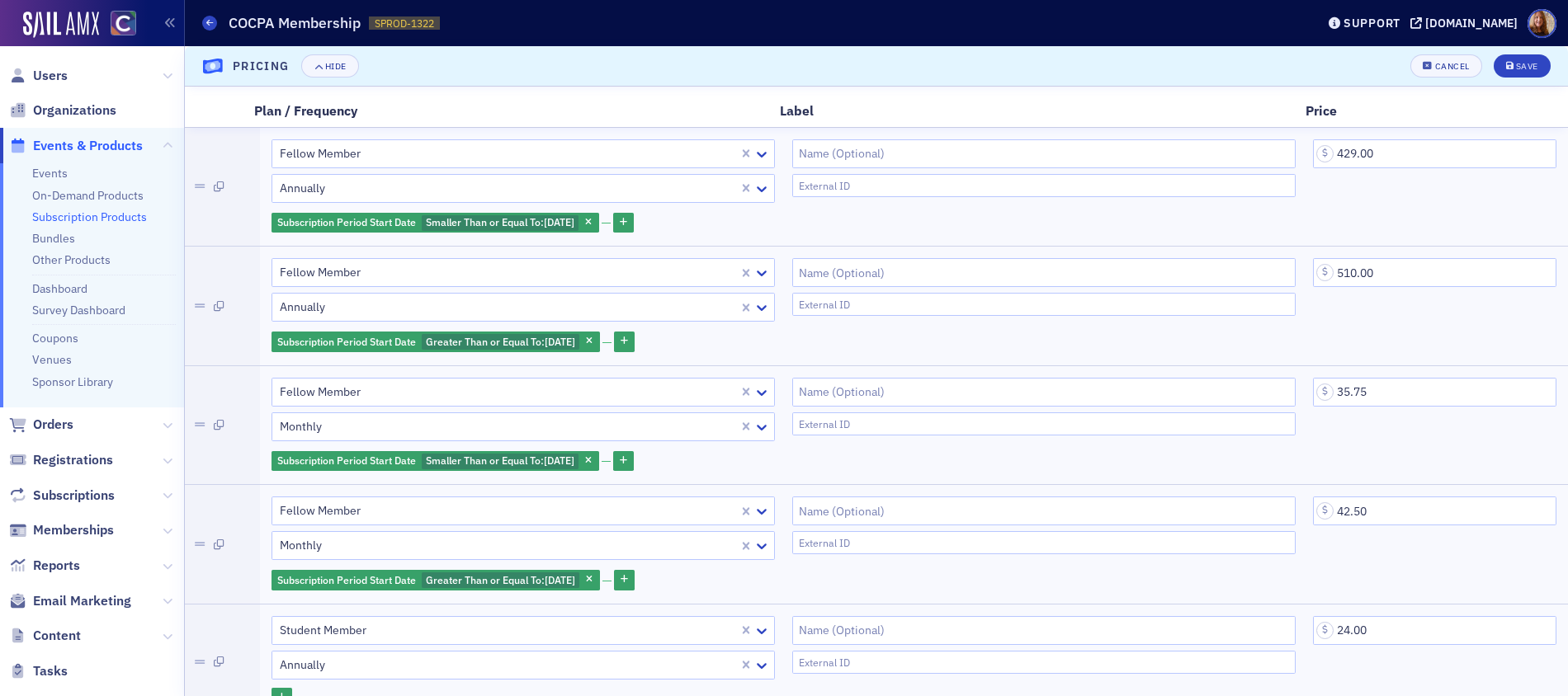
scroll to position [0, 0]
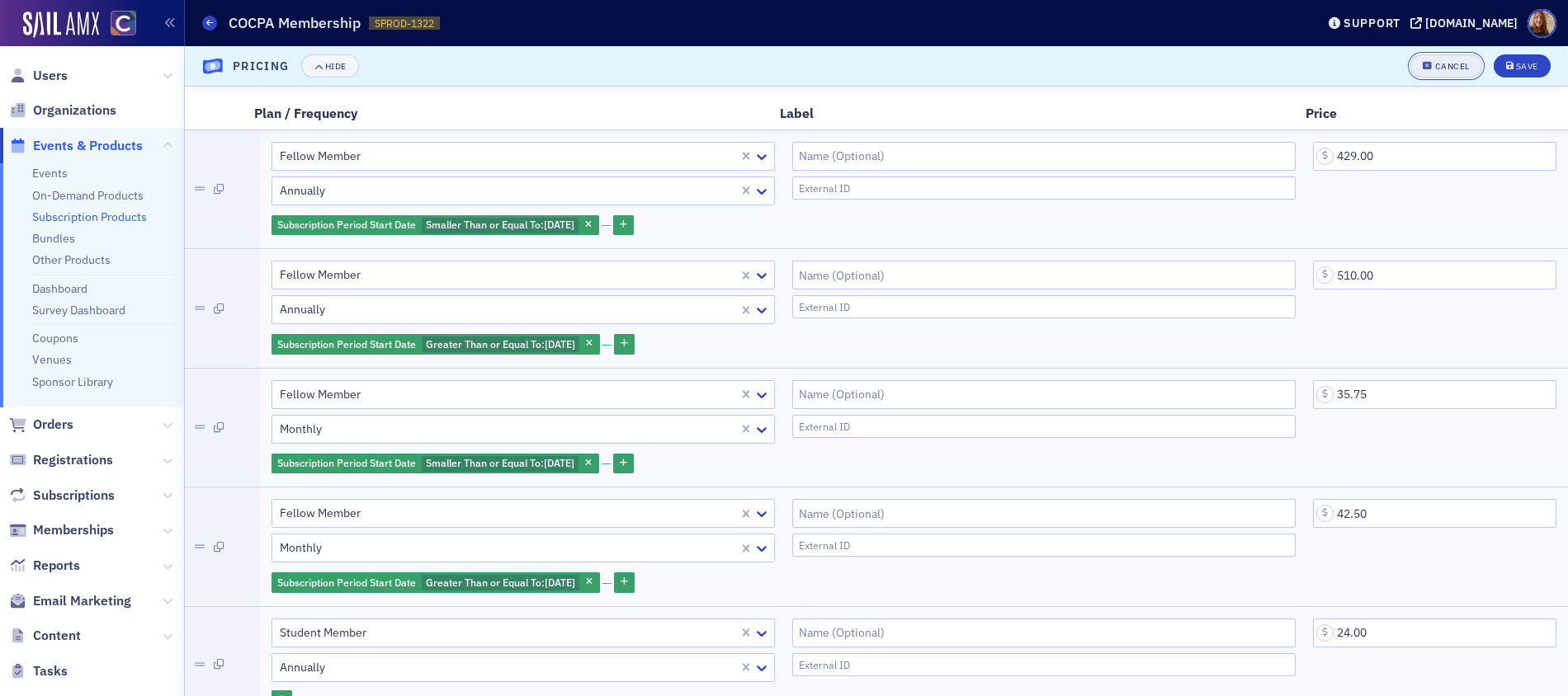
click at [1438, 63] on div "Cancel" at bounding box center [1452, 66] width 35 height 9
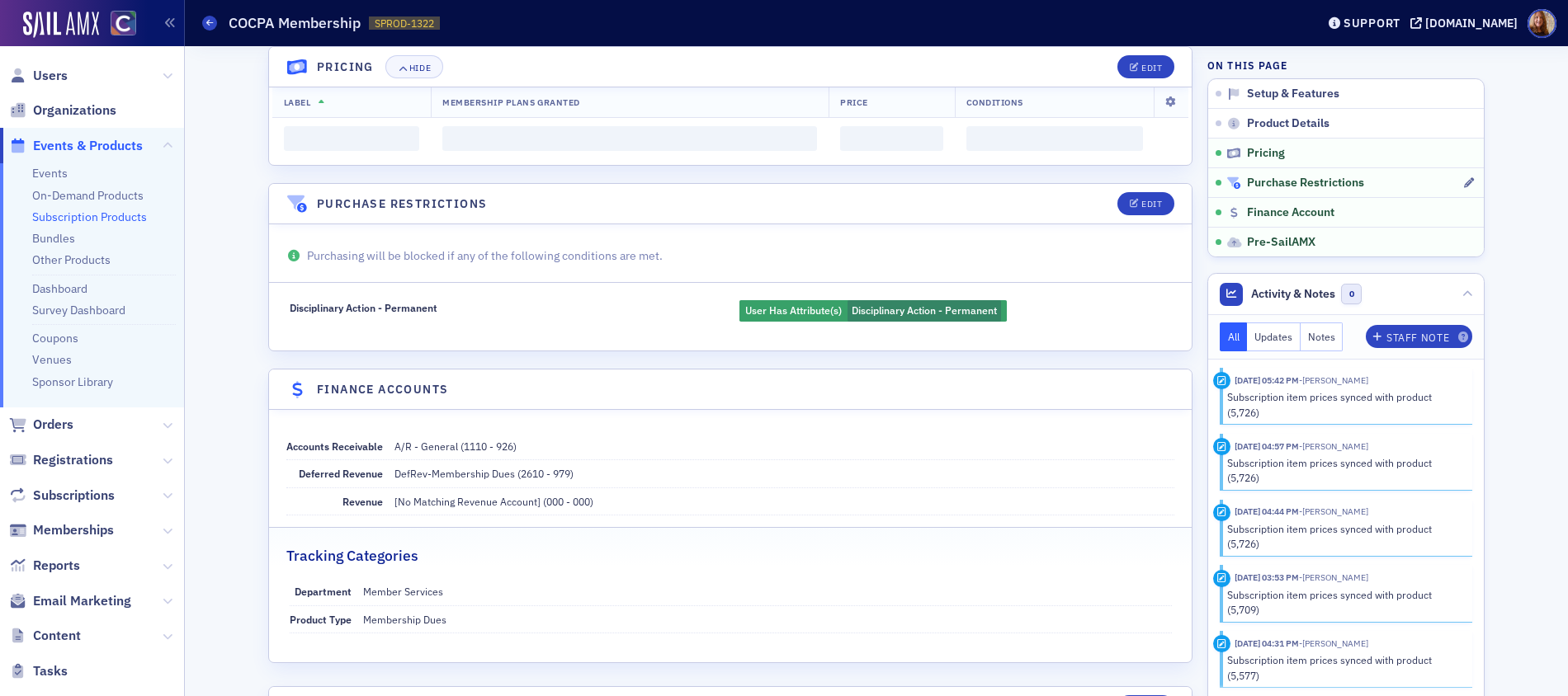
scroll to position [837, 0]
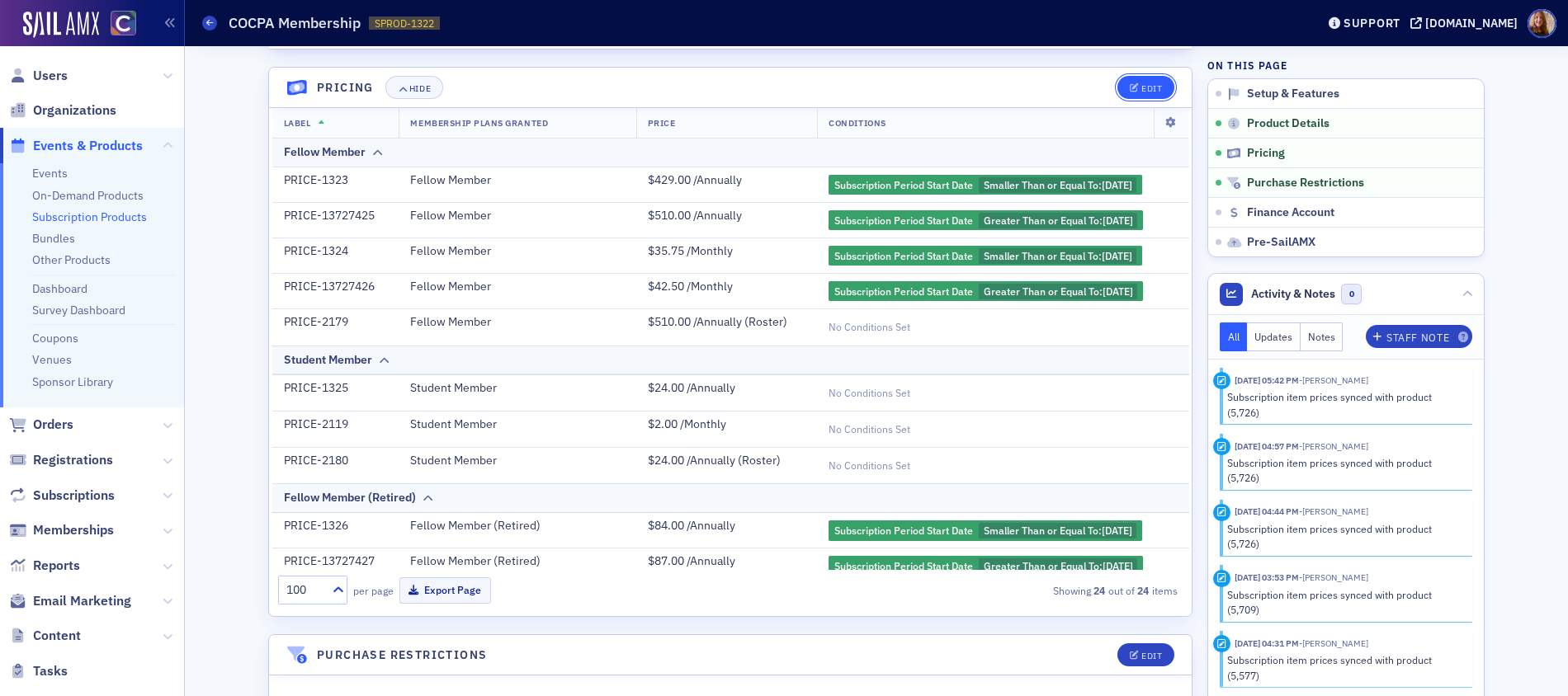
click at [1128, 82] on button "Edit" at bounding box center [1145, 87] width 57 height 23
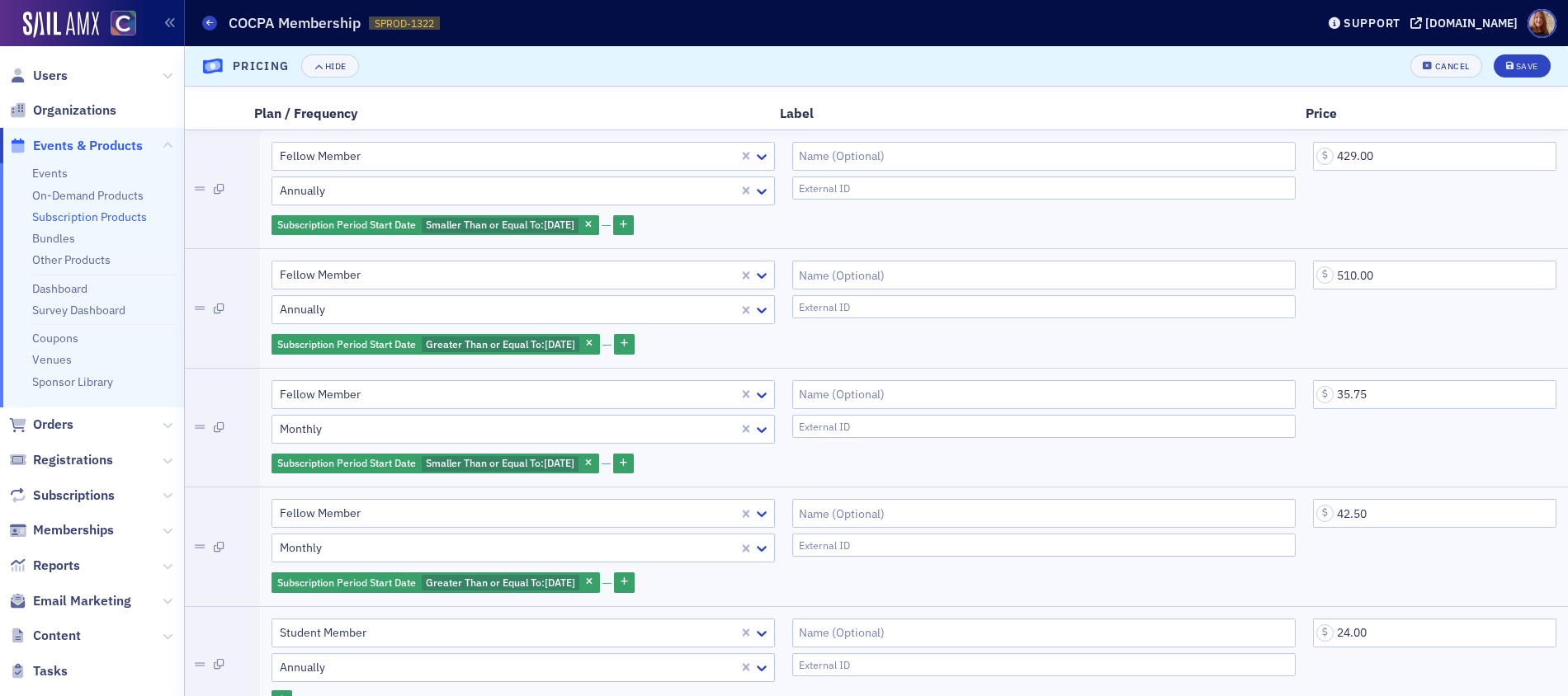
scroll to position [845, 0]
click at [1422, 67] on icon "button" at bounding box center [1427, 66] width 10 height 9
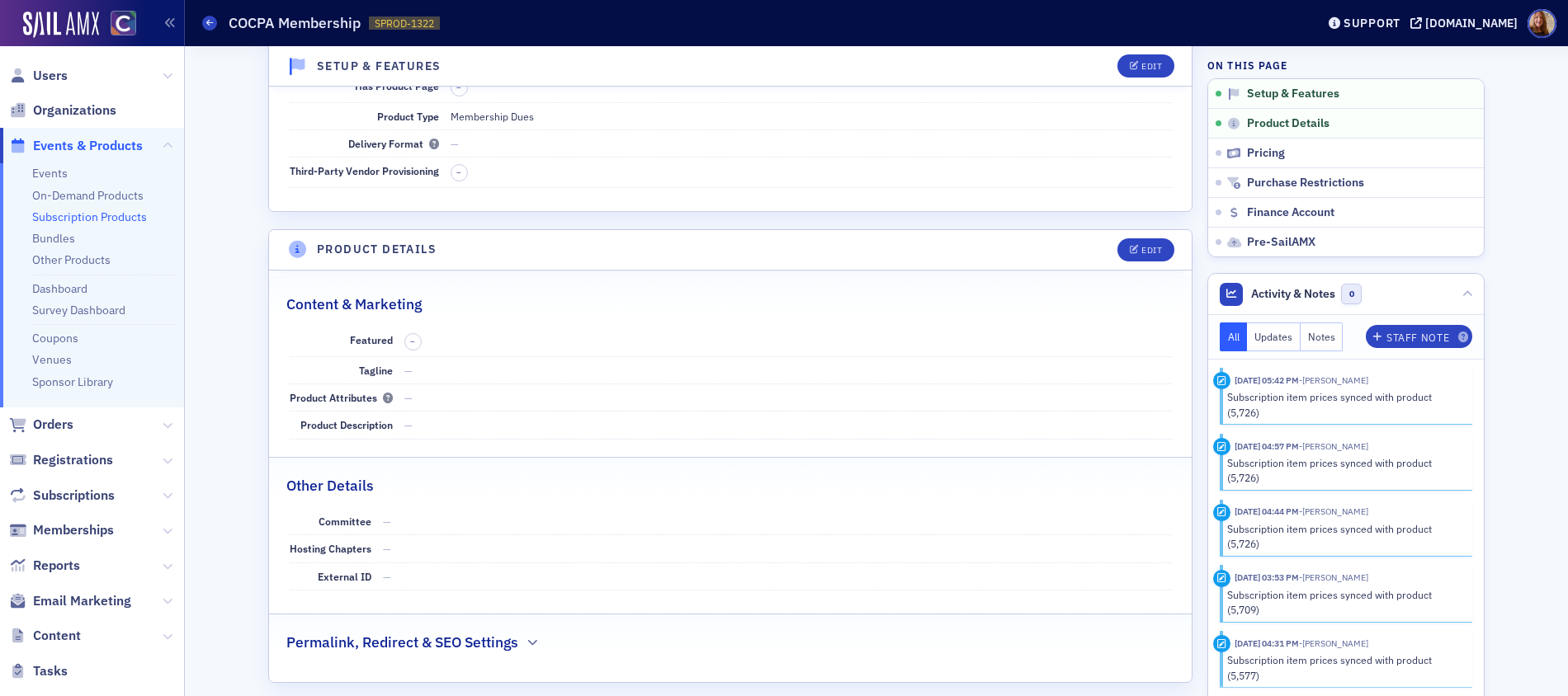
scroll to position [0, 0]
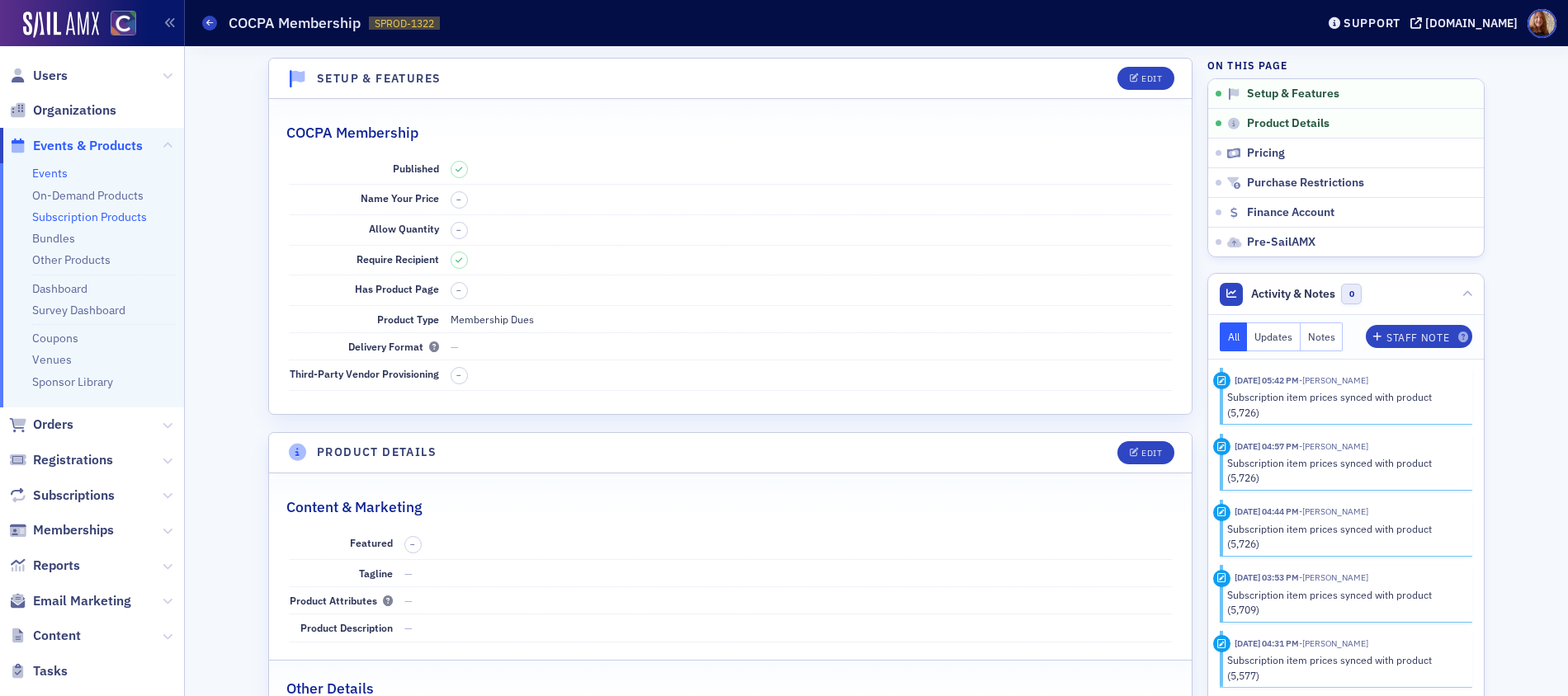
click at [53, 169] on link "Events" at bounding box center [50, 173] width 35 height 15
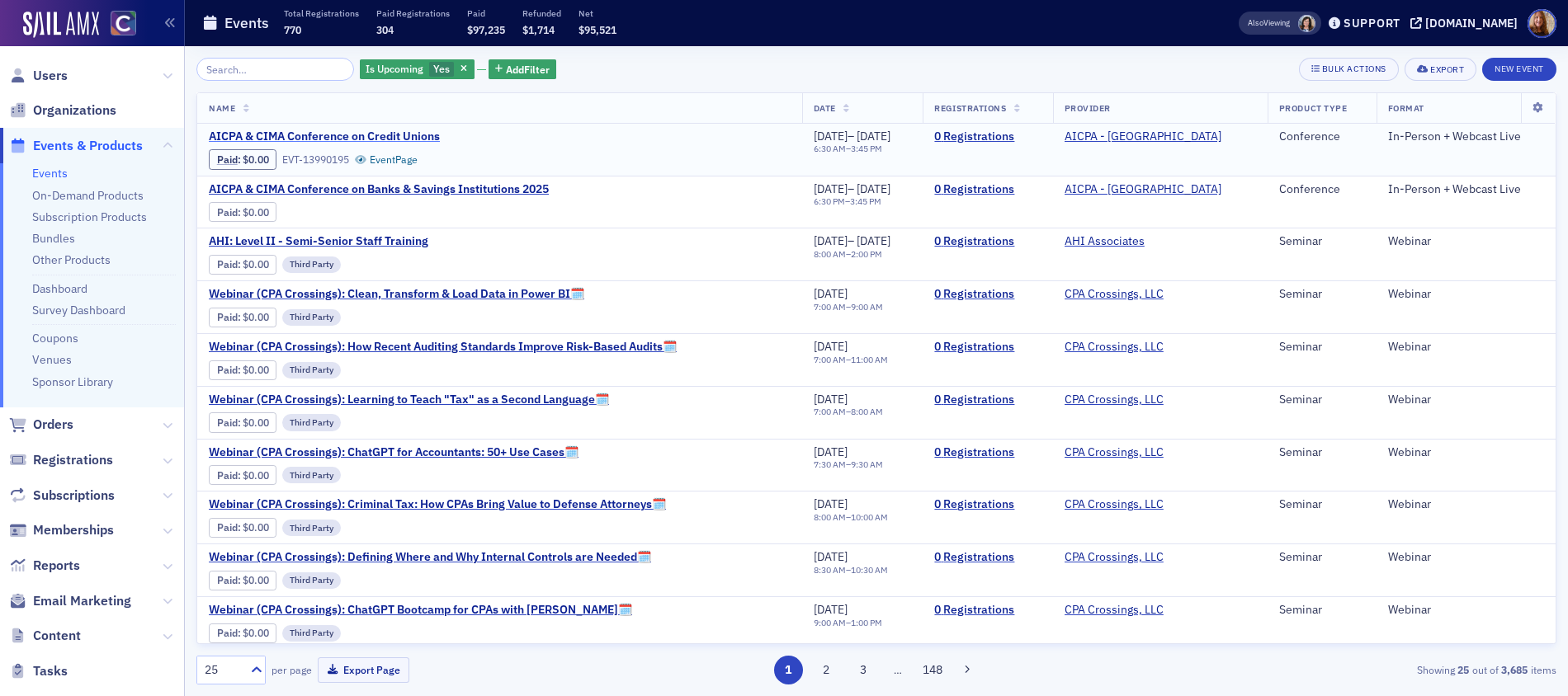
click at [403, 133] on span "AICPA & CIMA Conference on Credit Unions" at bounding box center [347, 136] width 277 height 15
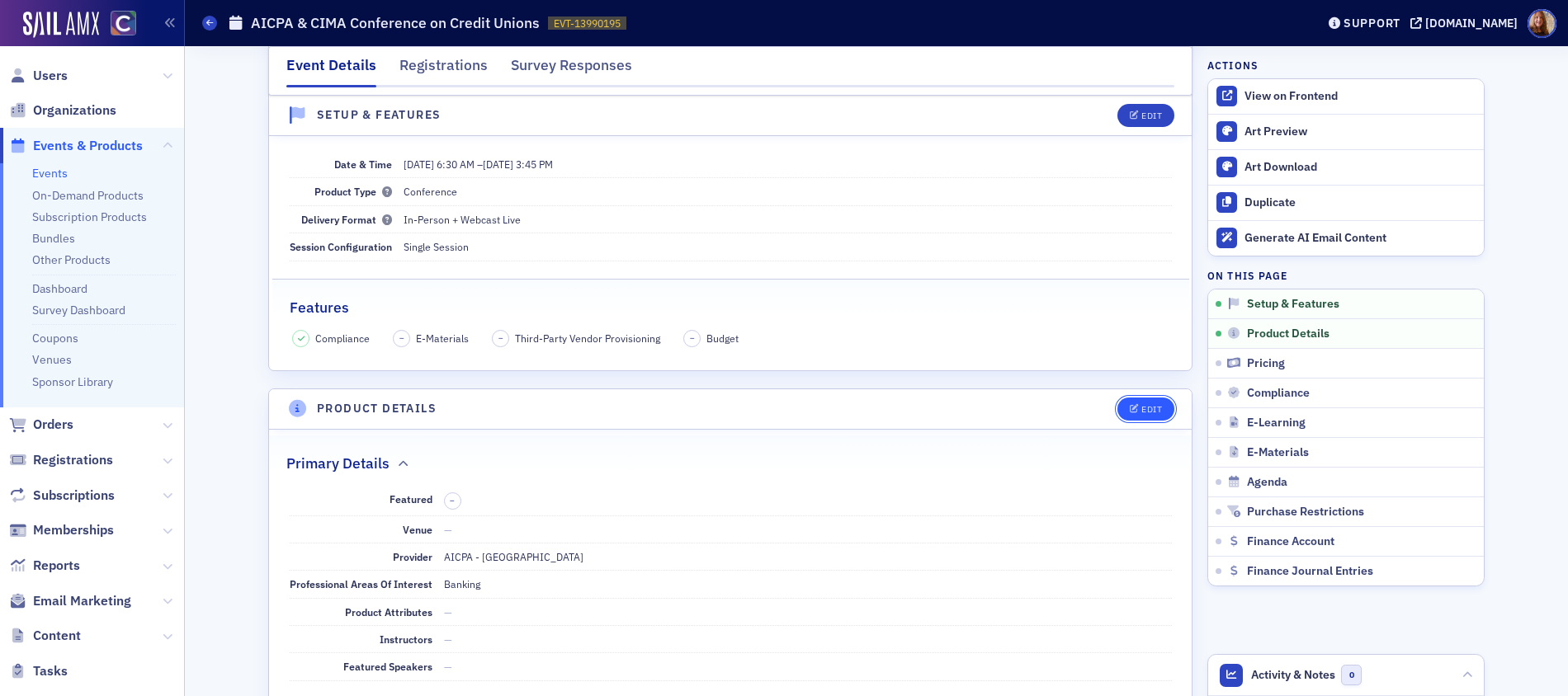
click at [1148, 412] on div "Edit" at bounding box center [1151, 409] width 20 height 9
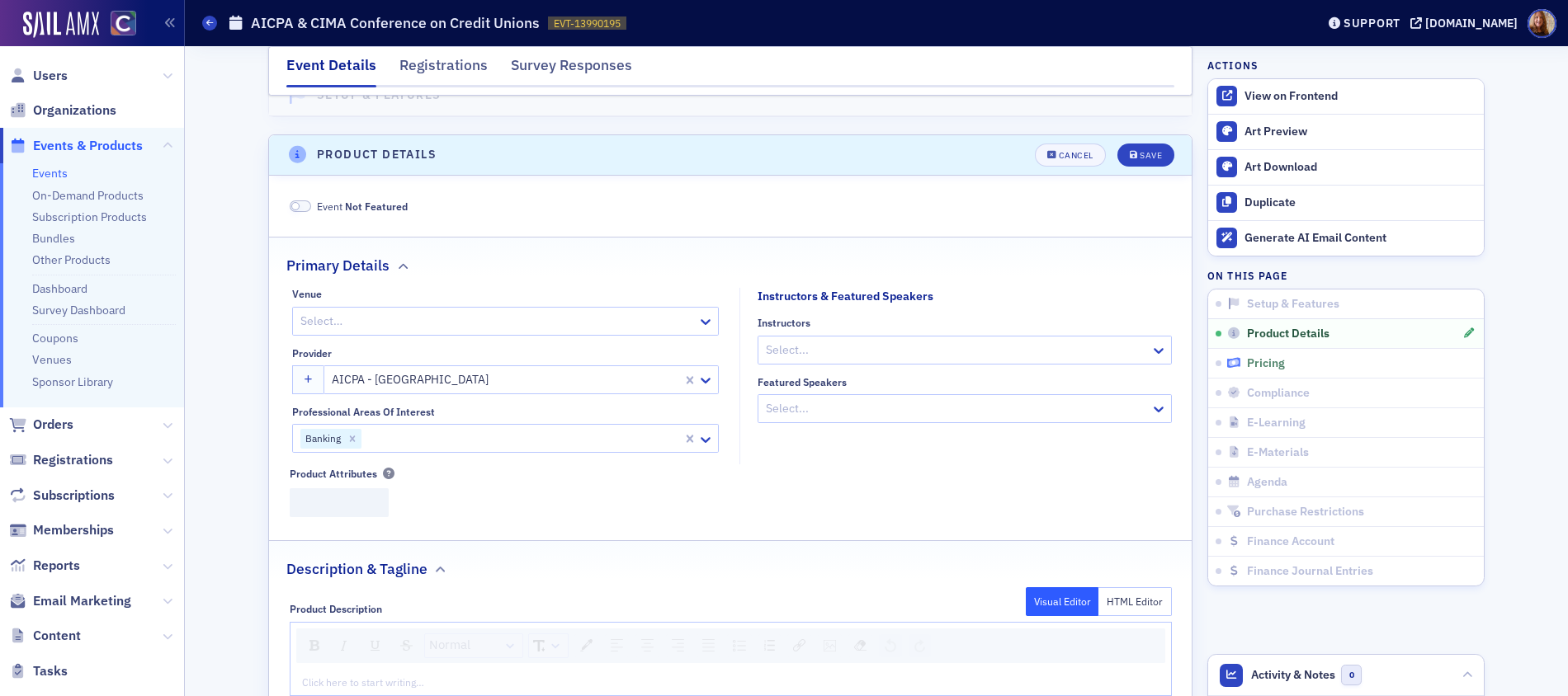
scroll to position [523, 0]
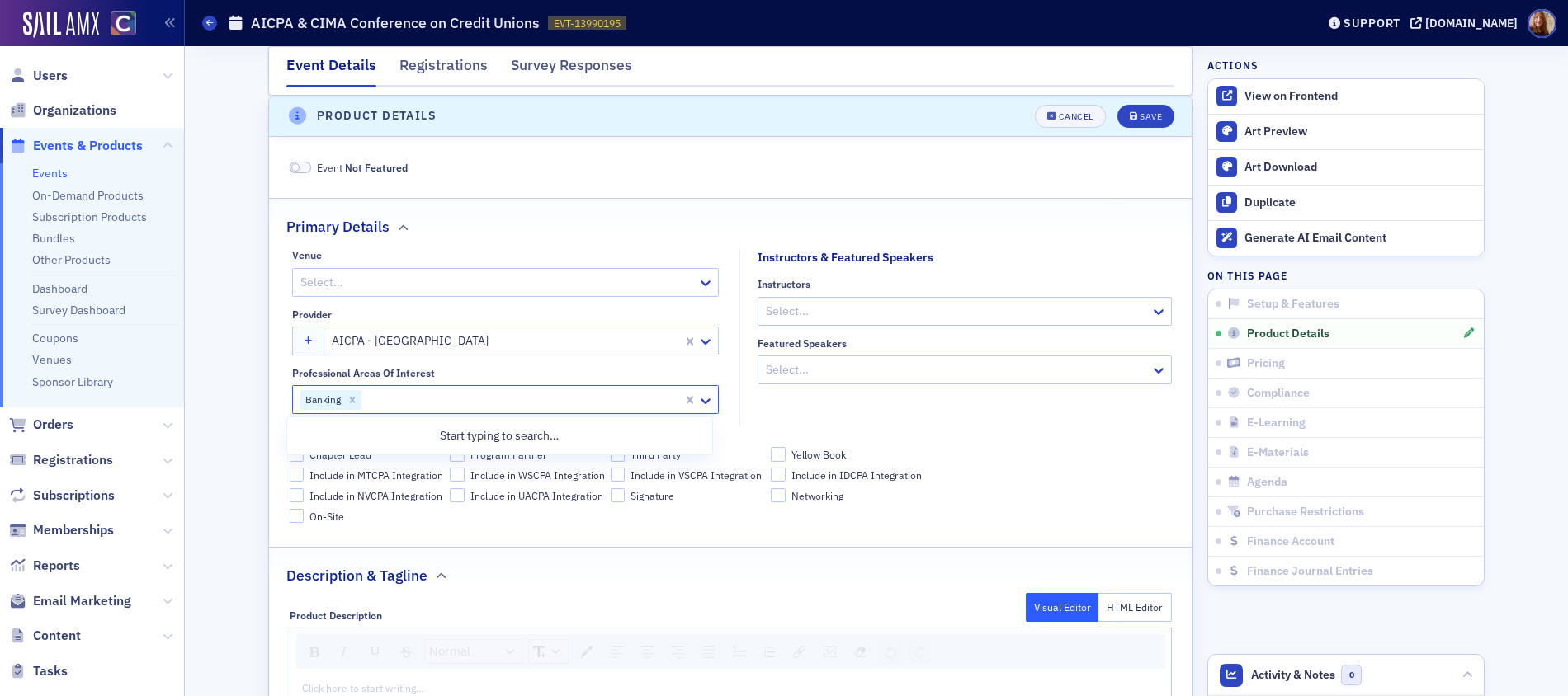
click at [439, 400] on div at bounding box center [521, 400] width 318 height 20
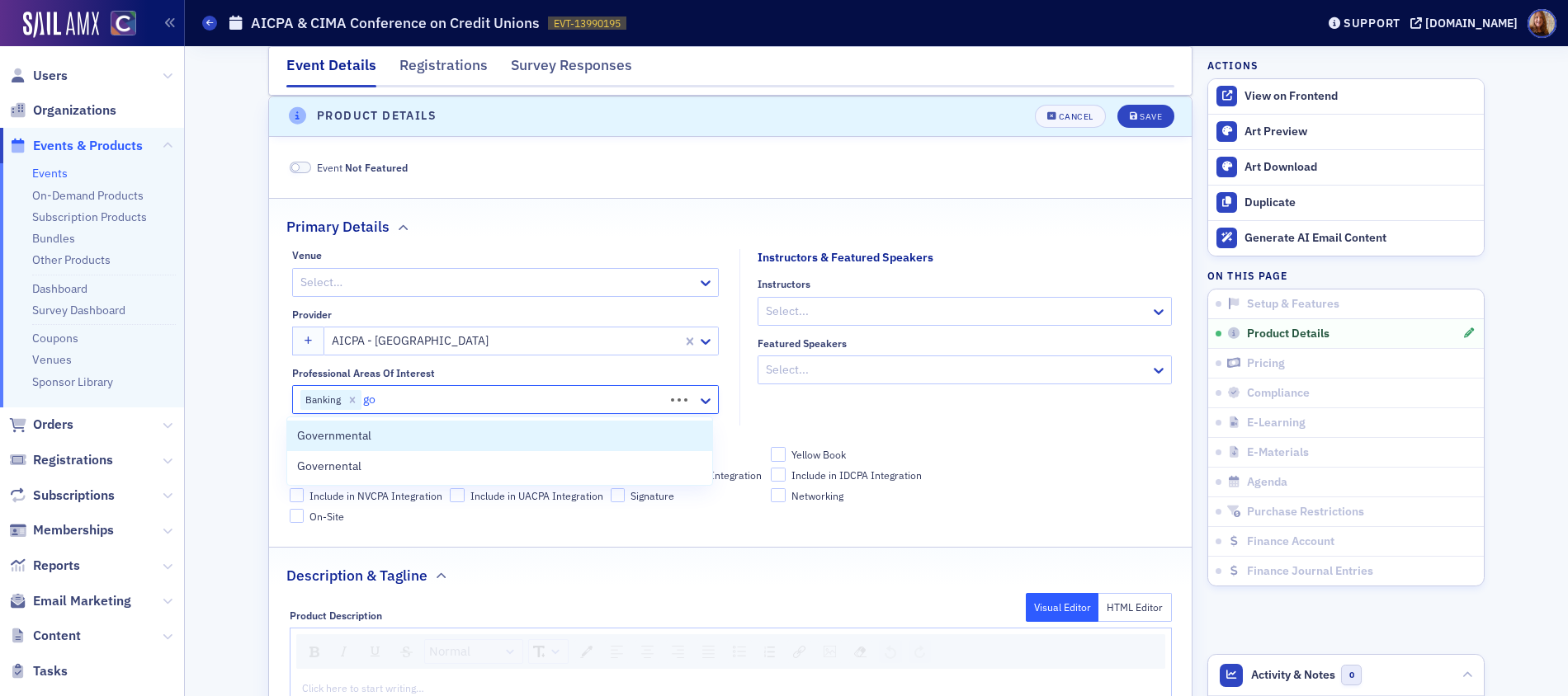
type input "g"
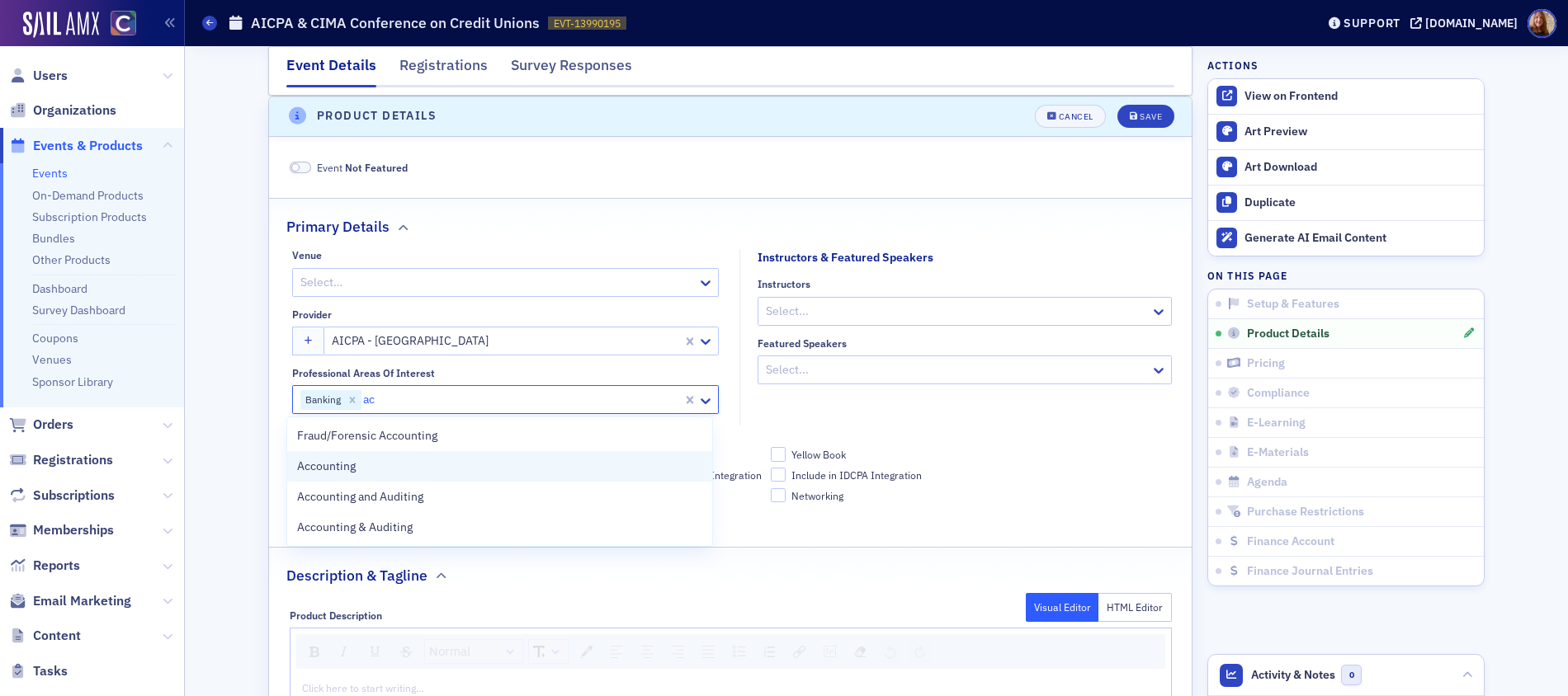
type input "a"
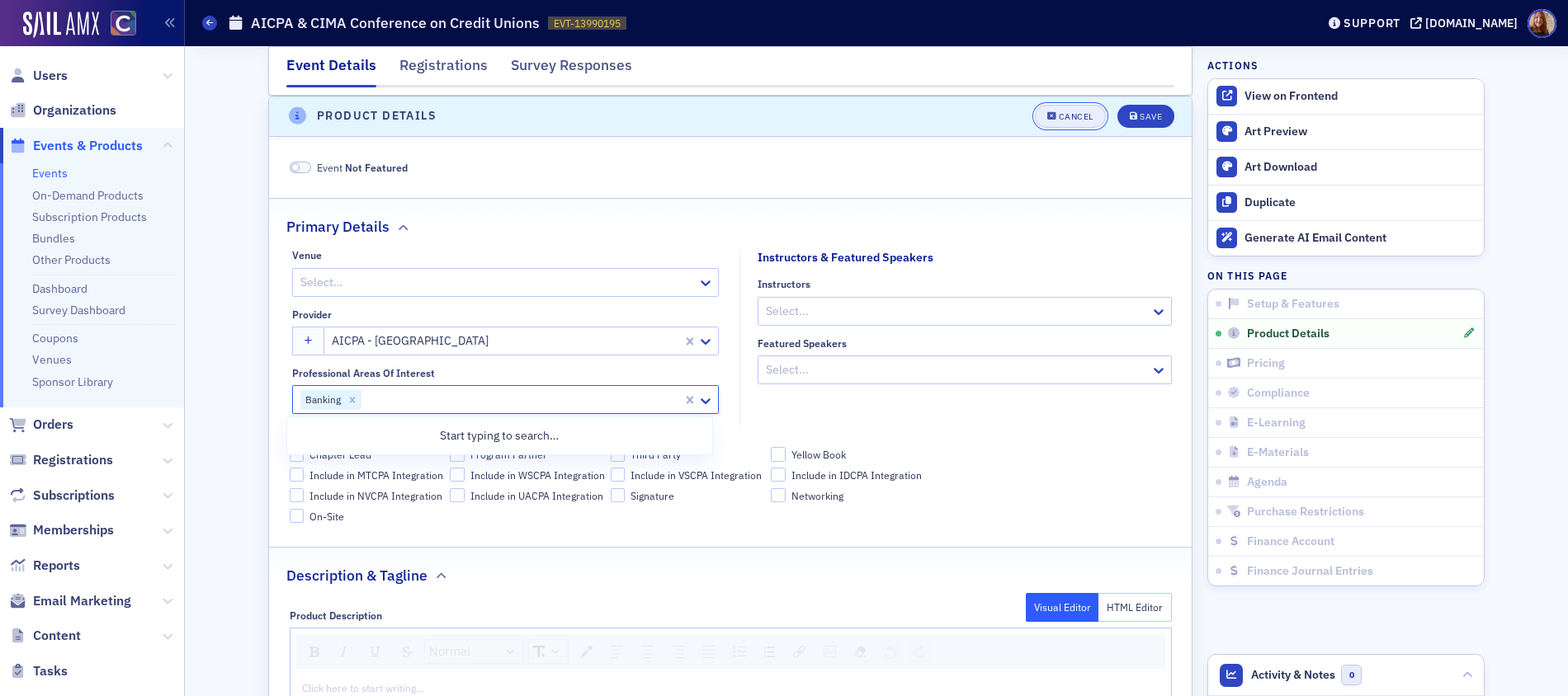
click at [1063, 112] on div "Cancel" at bounding box center [1076, 116] width 35 height 9
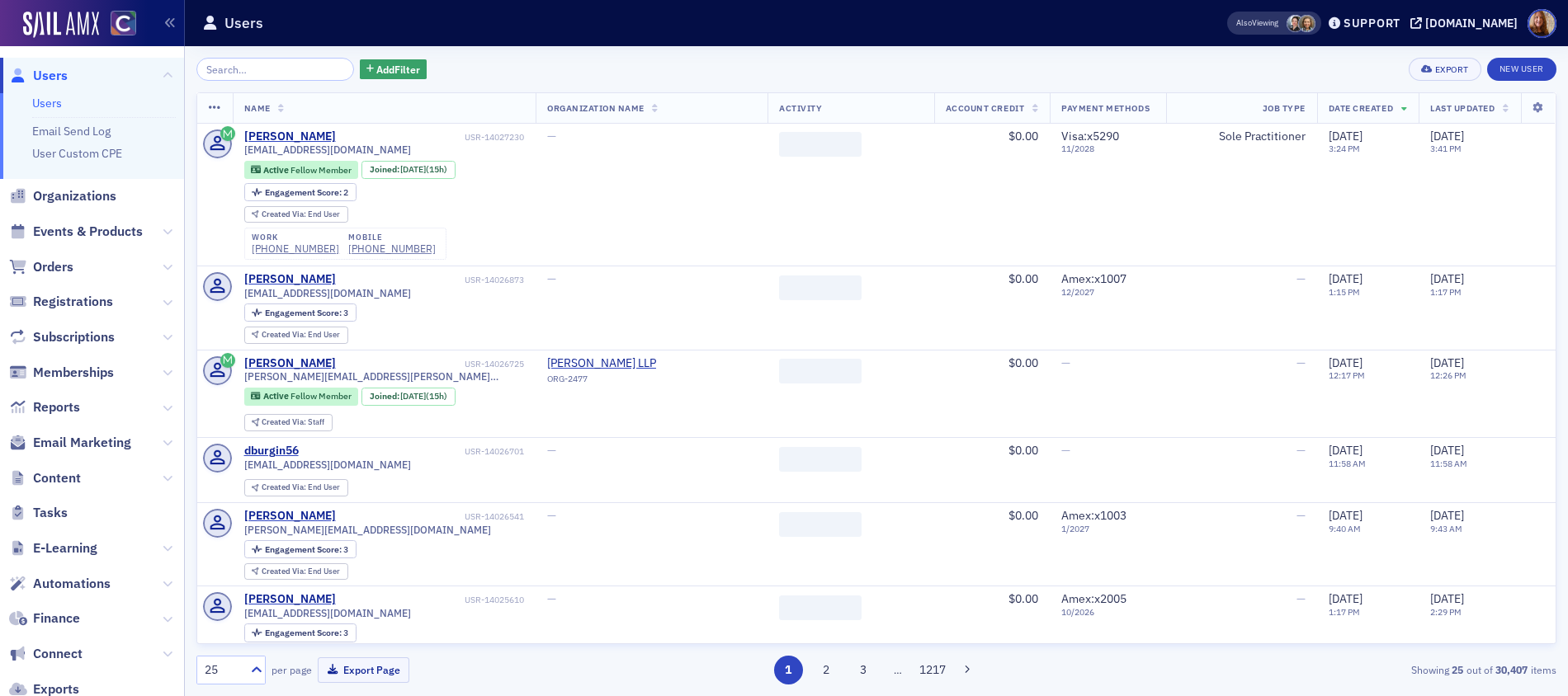
click at [36, 96] on link "Users" at bounding box center [47, 102] width 30 height 15
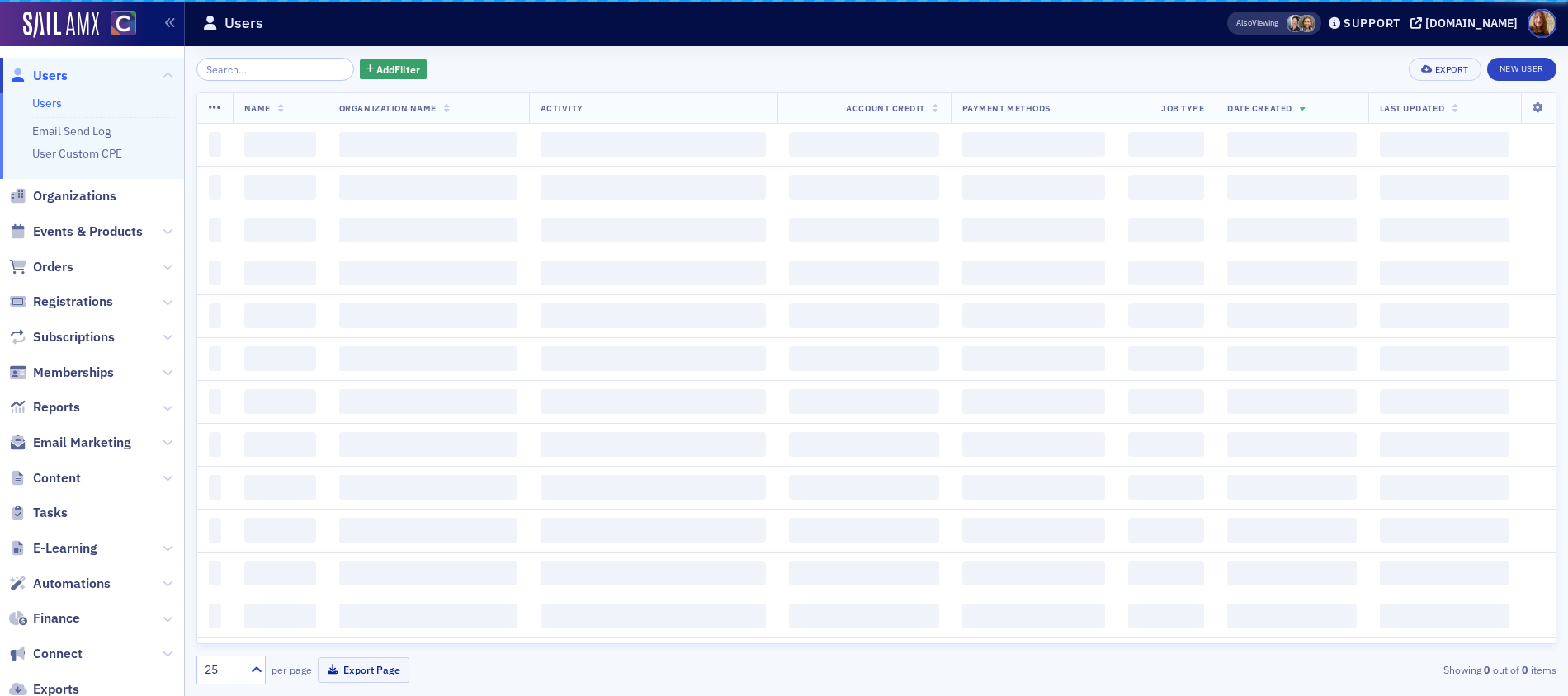
click at [260, 70] on input "search" at bounding box center [275, 69] width 157 height 23
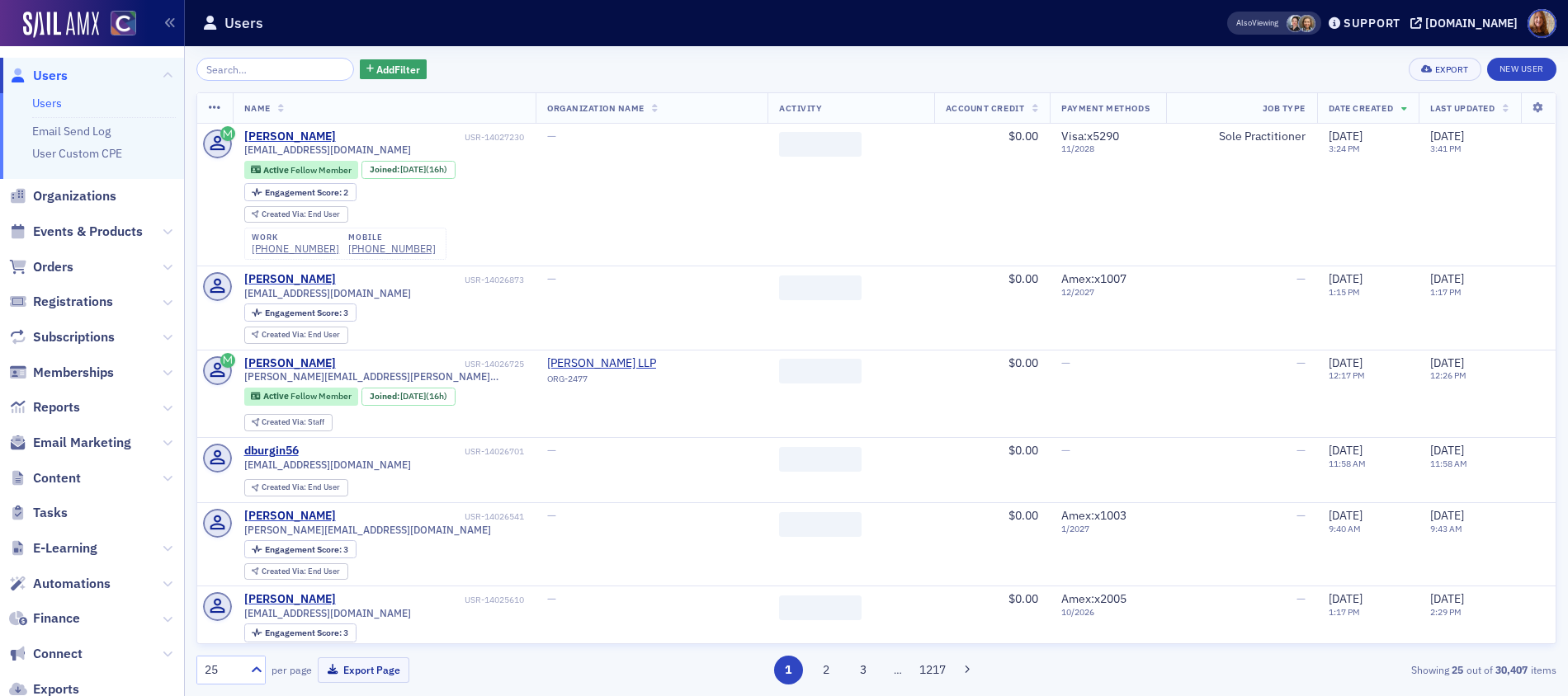
type input "dan@windriverwealth.com"
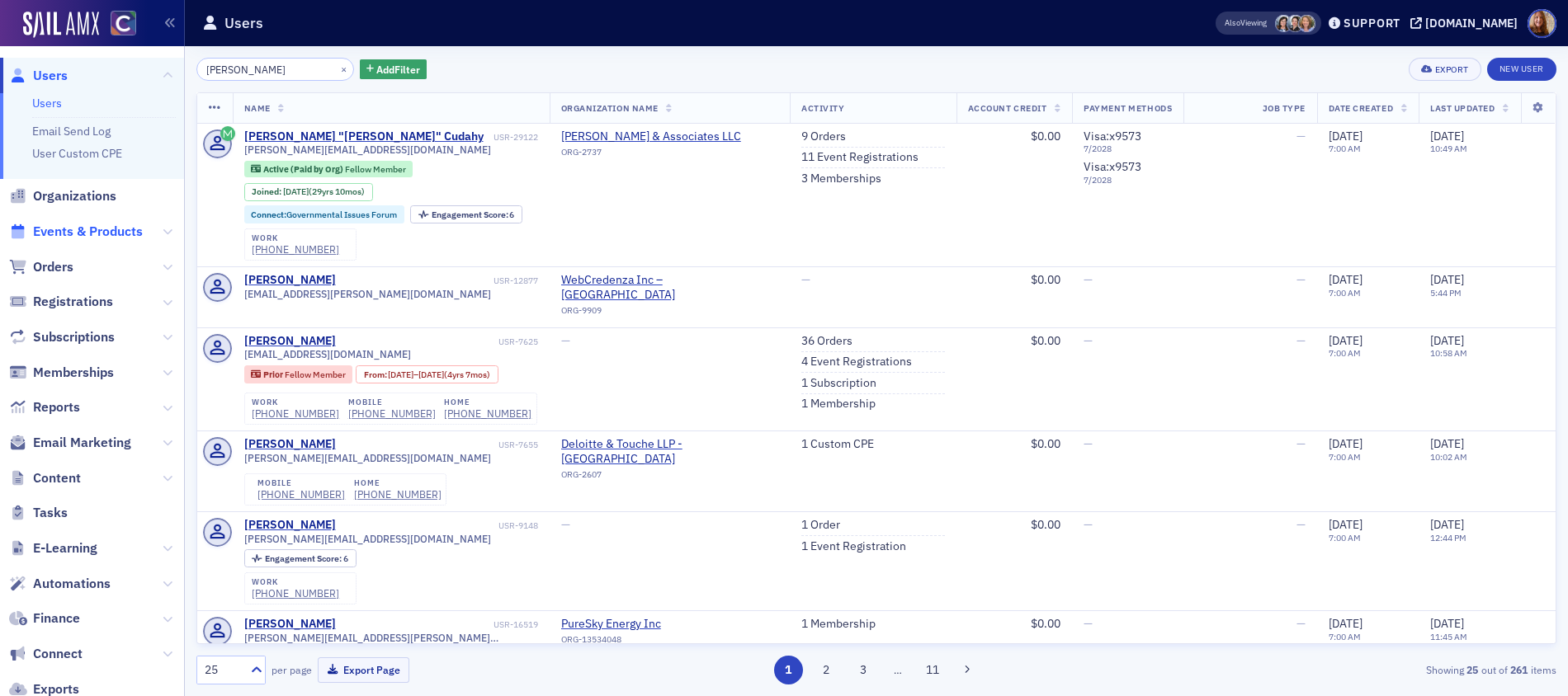
click at [91, 229] on span "Events & Products" at bounding box center [87, 231] width 110 height 18
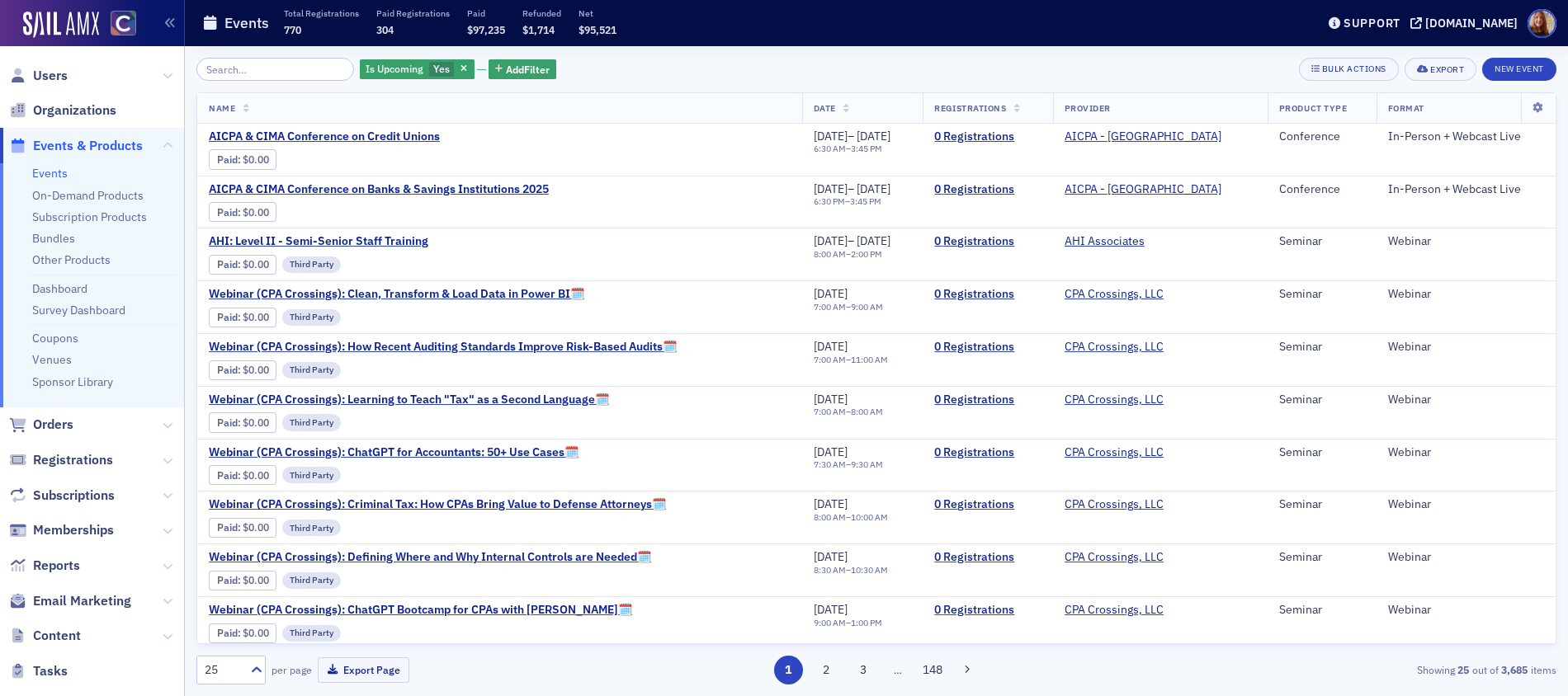
click at [43, 173] on link "Events" at bounding box center [50, 173] width 35 height 15
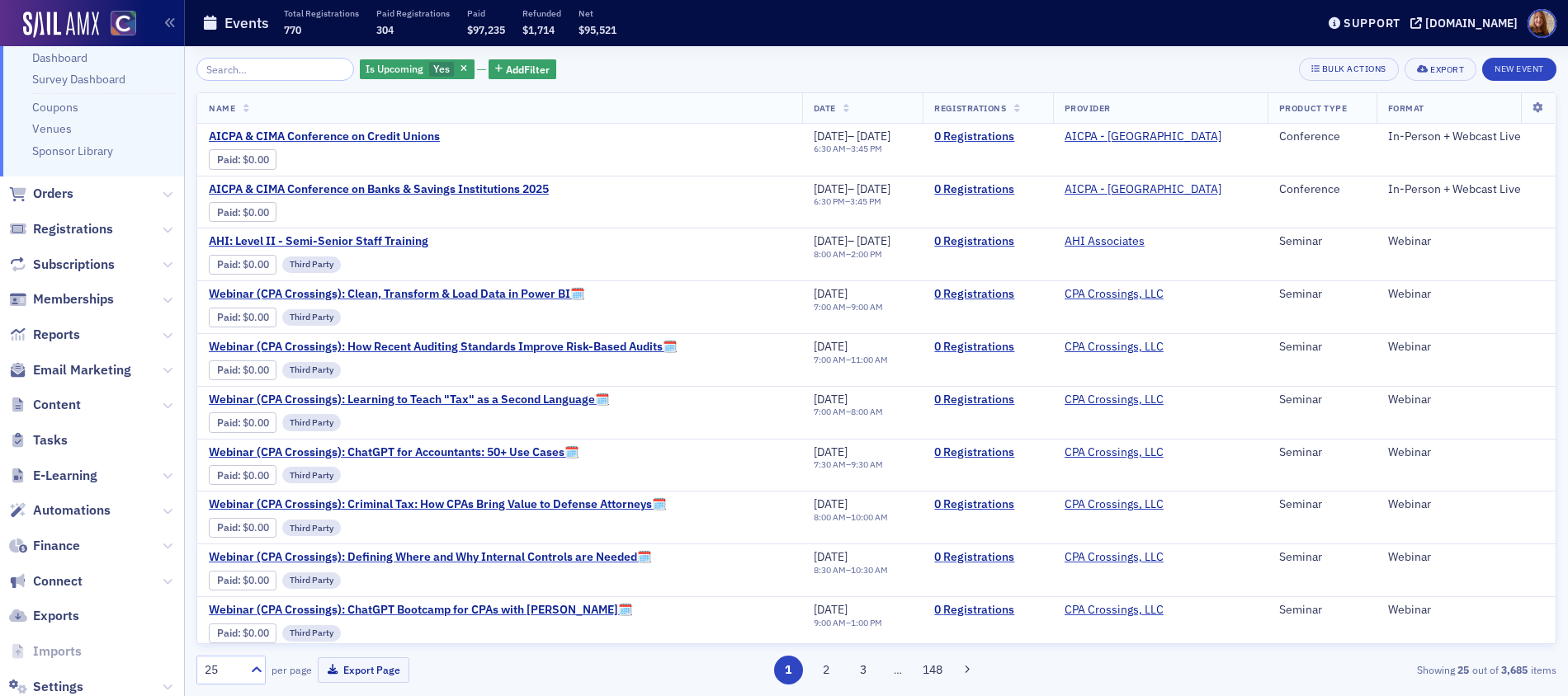
scroll to position [274, 0]
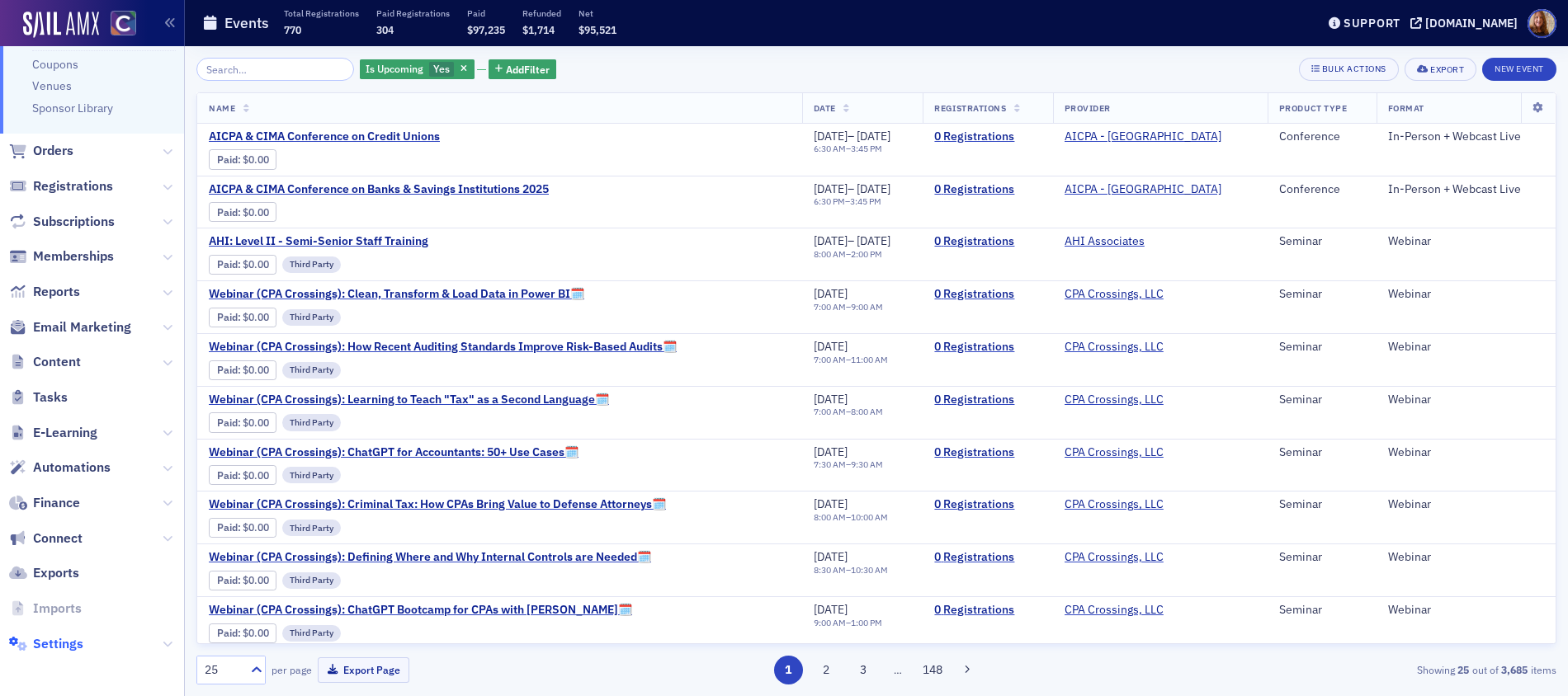
click at [61, 644] on span "Settings" at bounding box center [58, 644] width 51 height 18
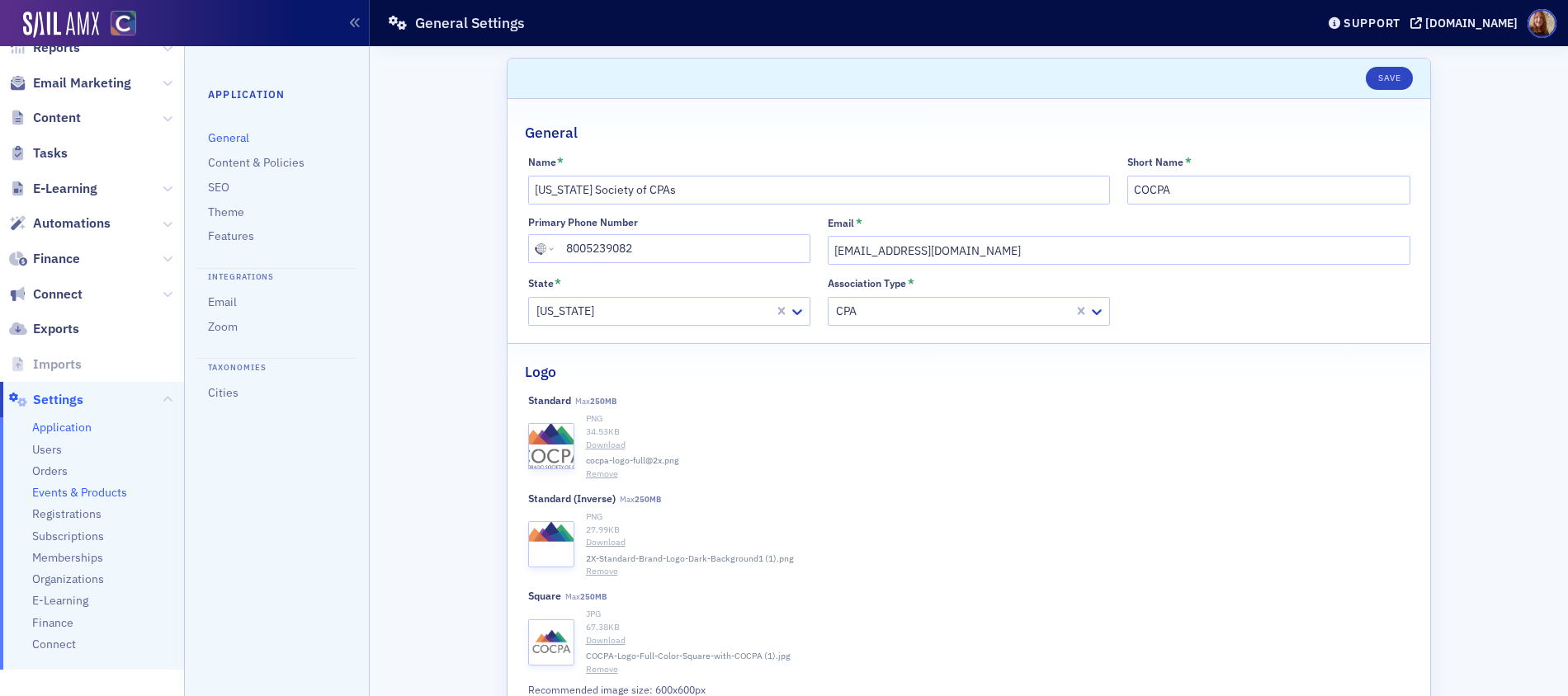
click at [86, 494] on span "Events & Products" at bounding box center [80, 493] width 95 height 16
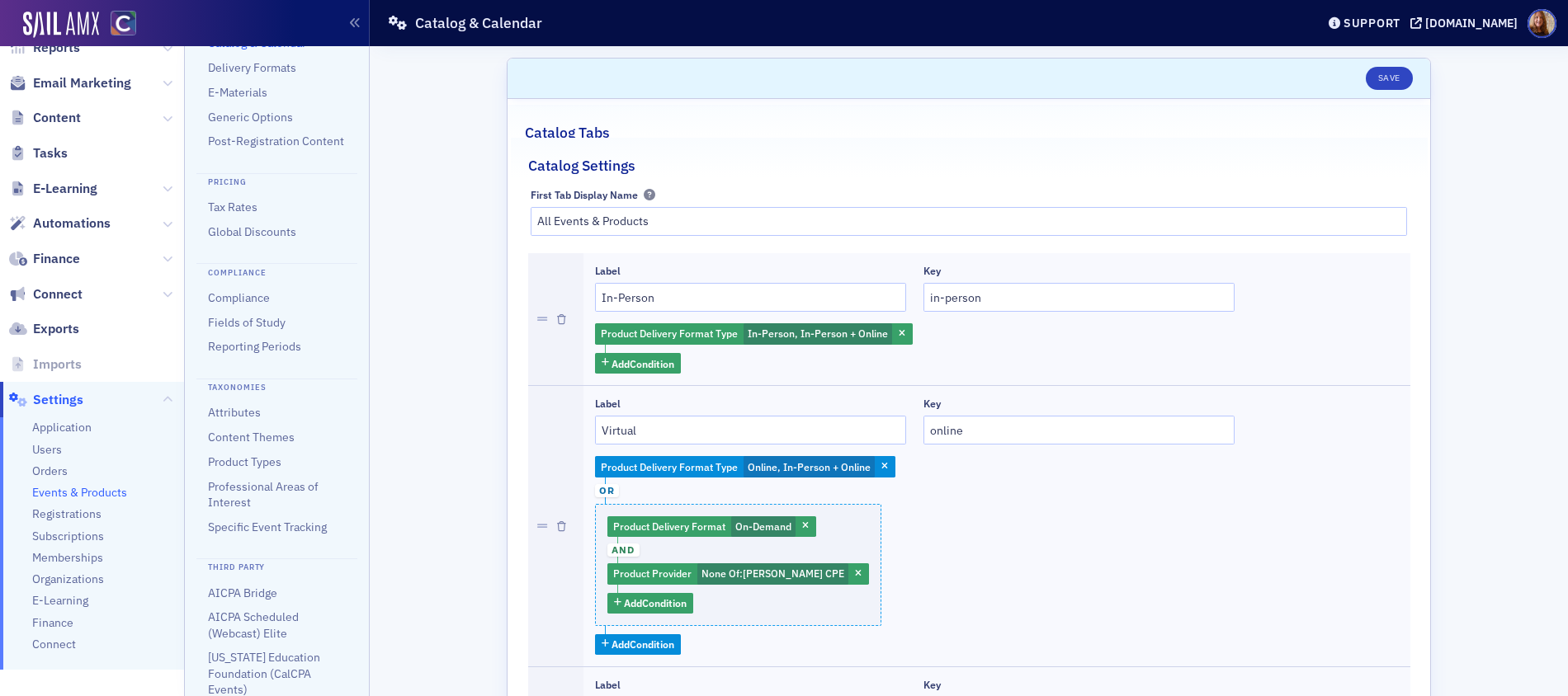
scroll to position [103, 0]
click at [260, 492] on link "Professional Areas of Interest" at bounding box center [263, 486] width 111 height 30
